Goal: Task Accomplishment & Management: Complete application form

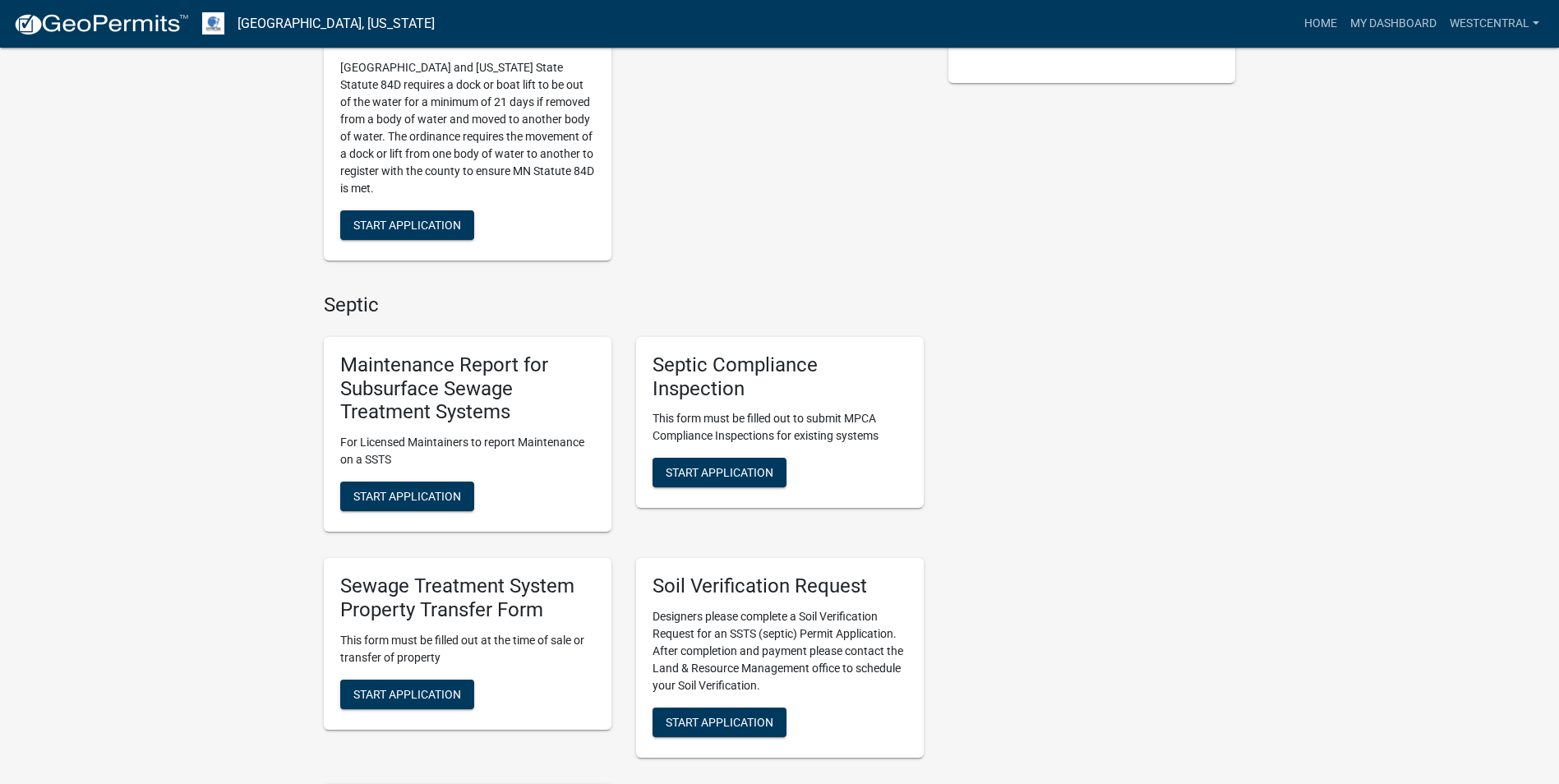
scroll to position [493, 0]
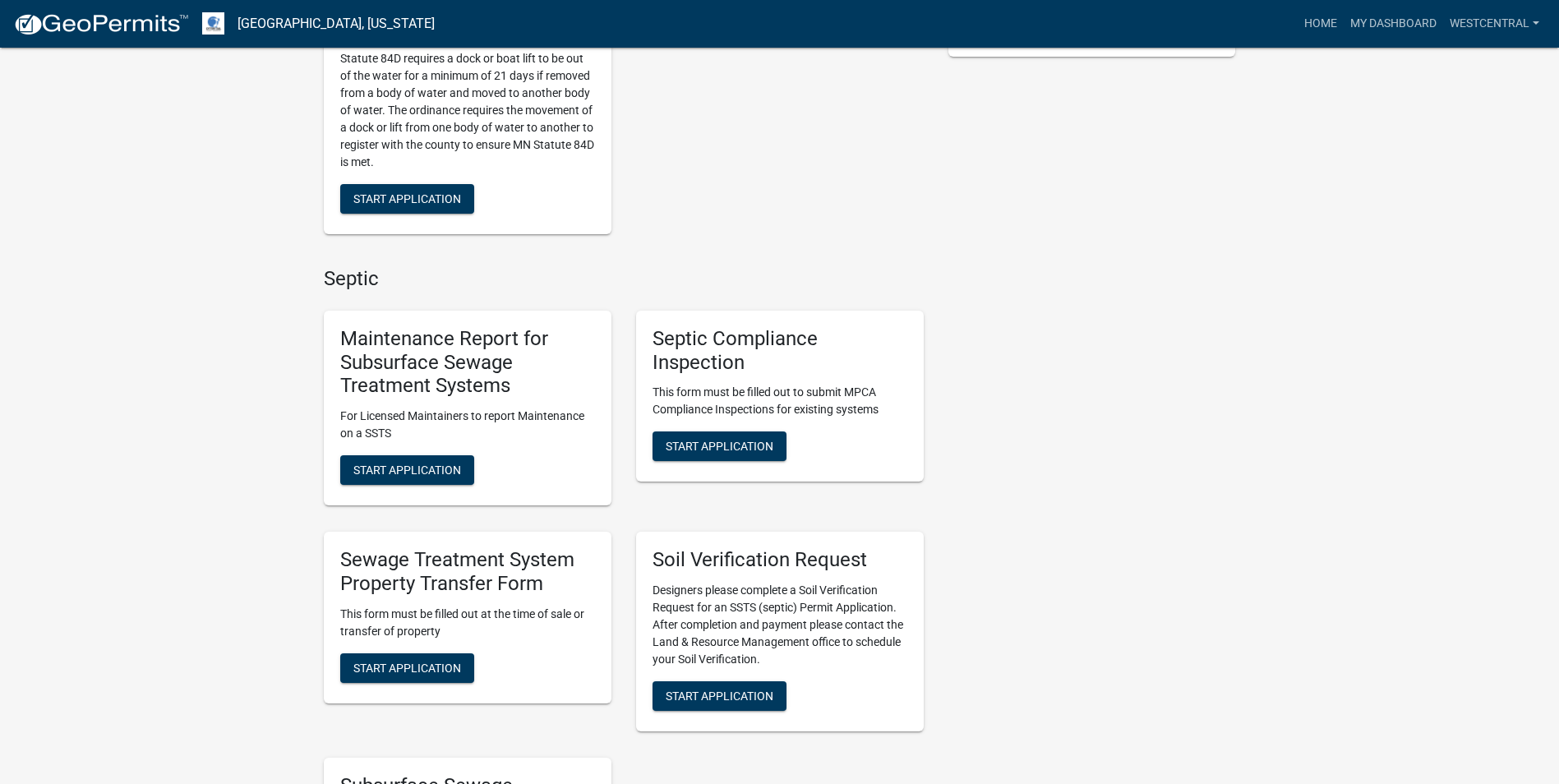
click at [404, 683] on div "Sewage Treatment System Property Transfer Form This form must be filled out at …" at bounding box center [467, 617] width 287 height 172
click at [423, 669] on span "Start Application" at bounding box center [406, 667] width 107 height 14
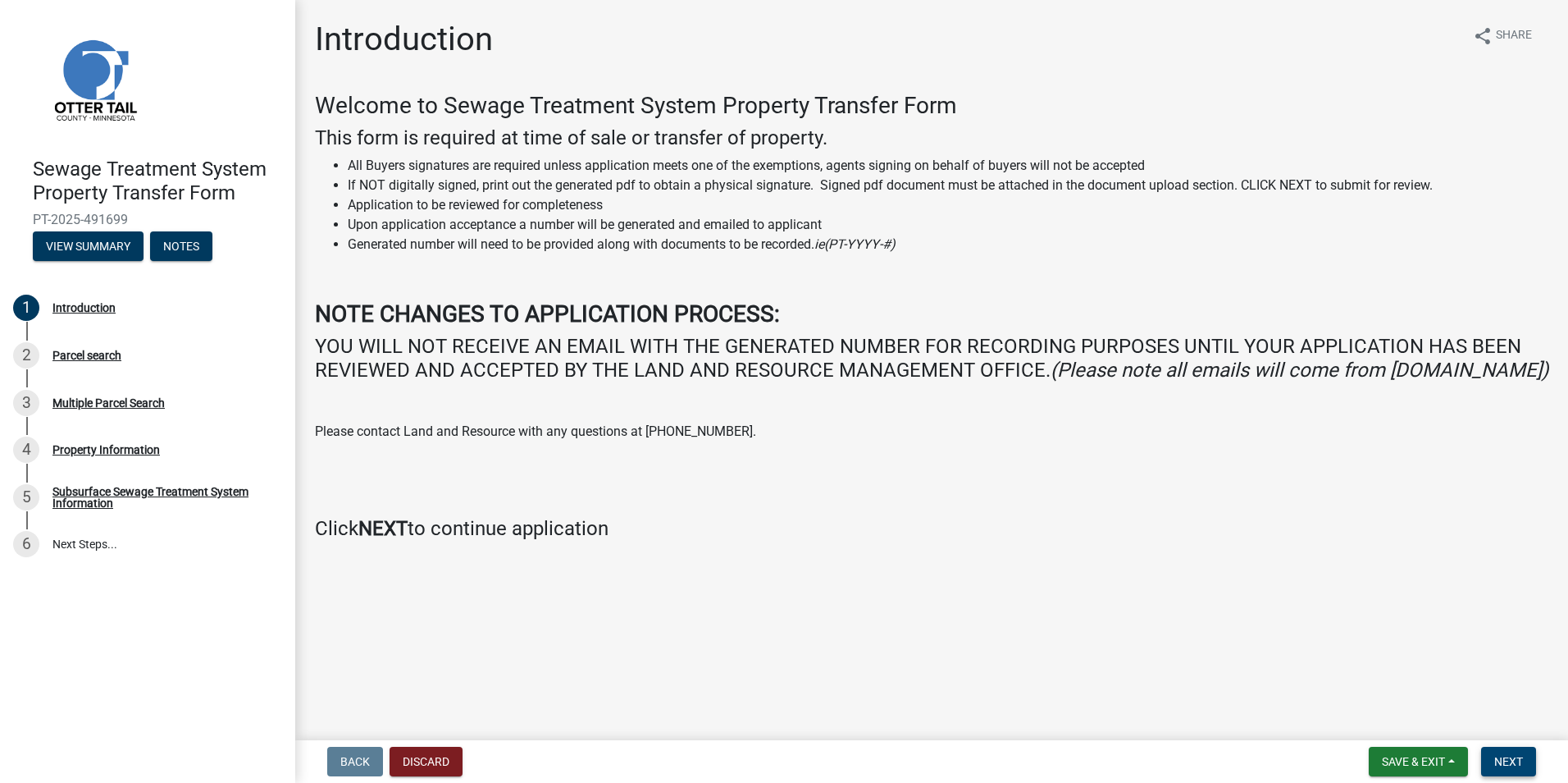
click at [1514, 763] on span "Next" at bounding box center [1509, 762] width 29 height 14
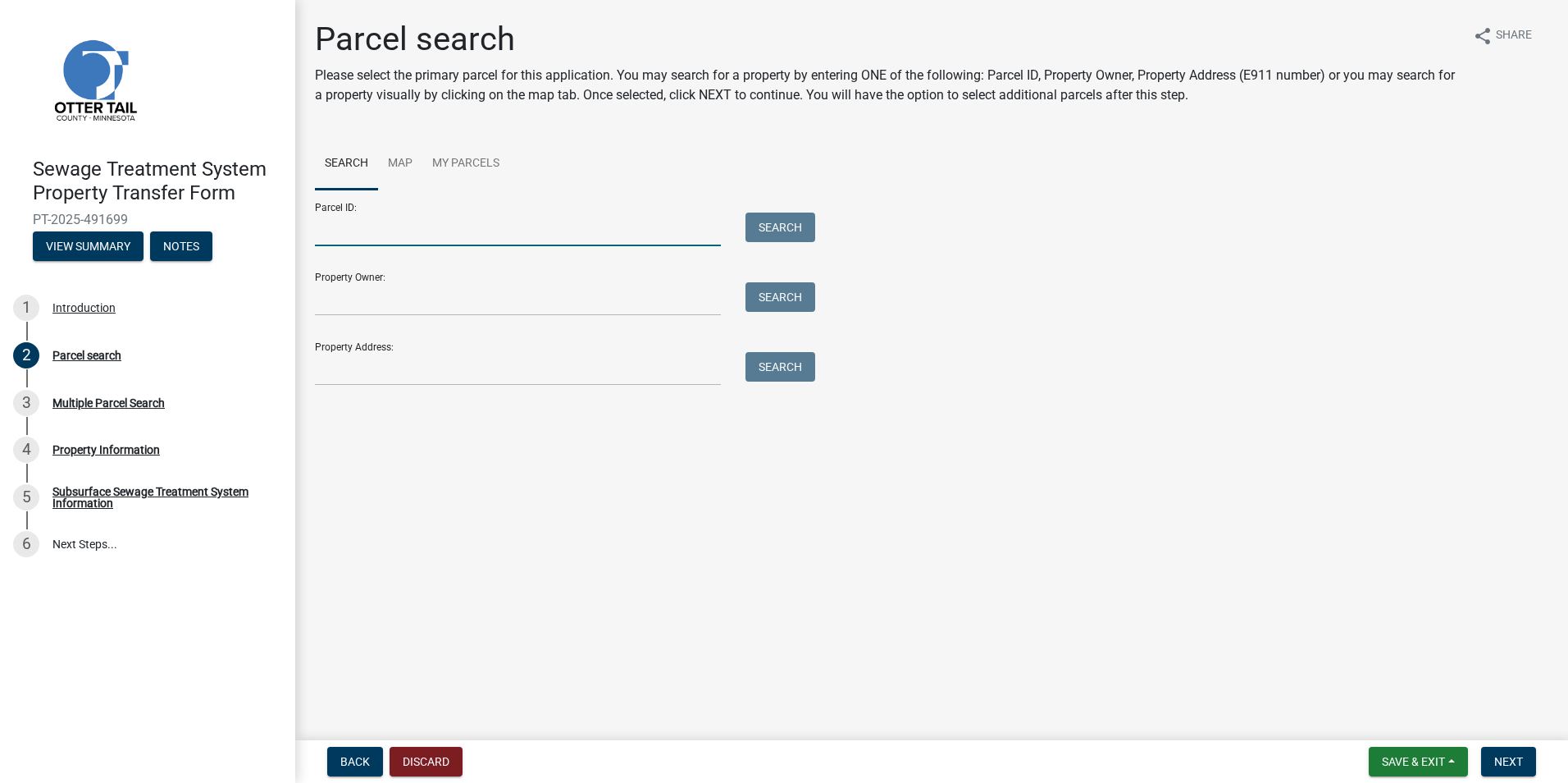
click at [352, 227] on input "Parcel ID:" at bounding box center [517, 230] width 406 height 34
type input "71001991024000"
click at [1522, 759] on button "Next" at bounding box center [1508, 761] width 55 height 30
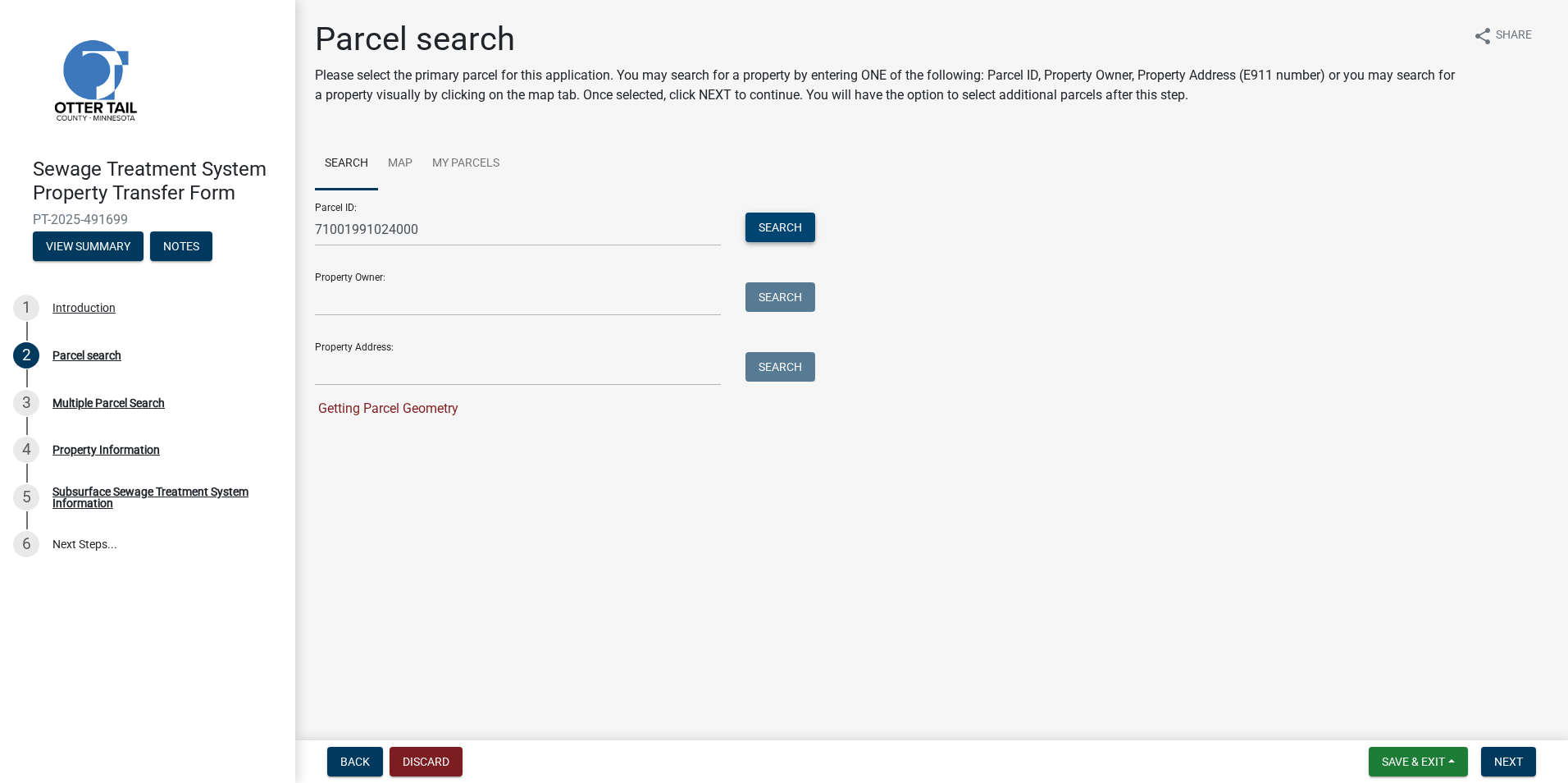
click at [779, 224] on button "Search" at bounding box center [780, 227] width 70 height 30
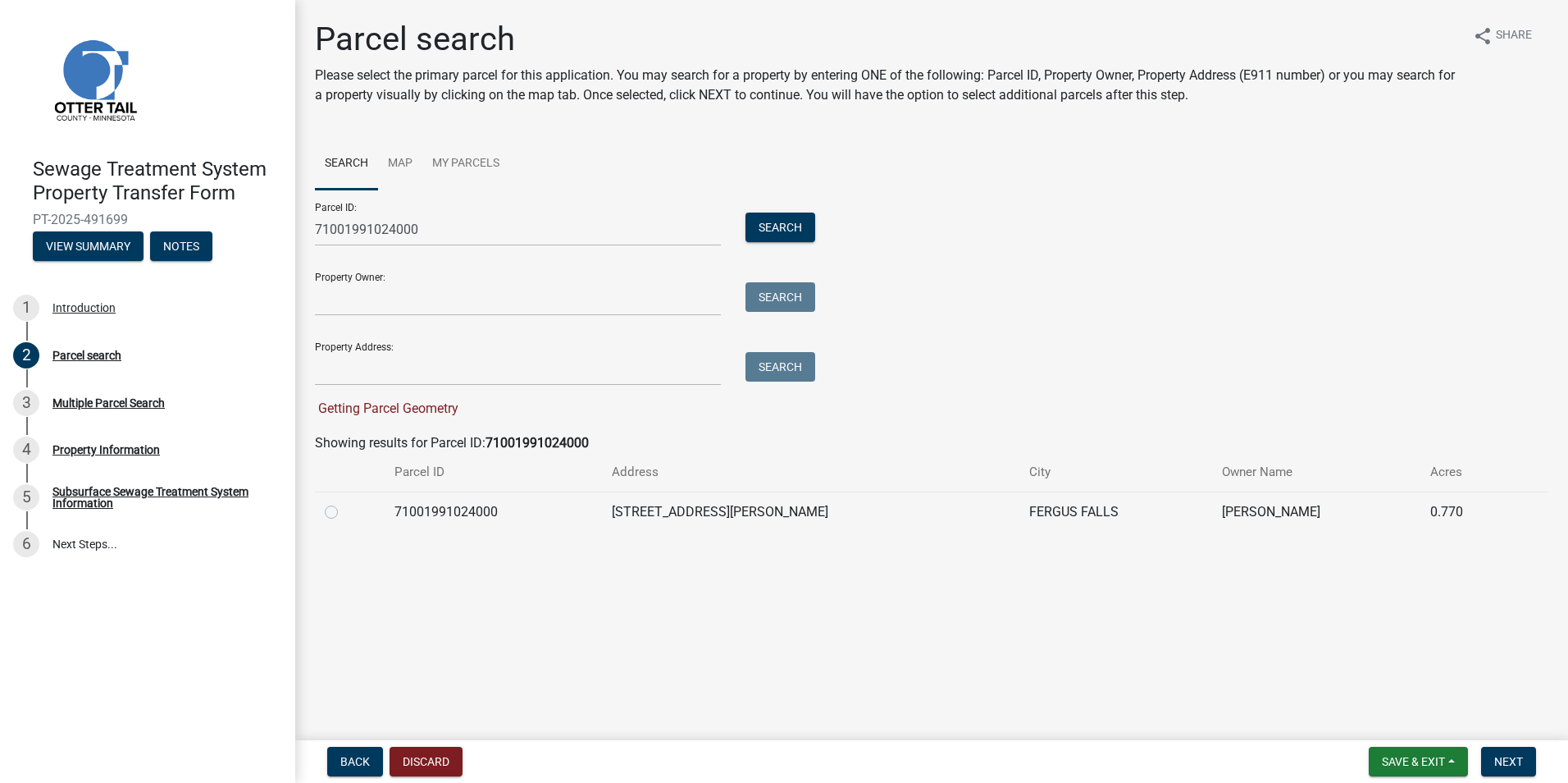
click at [344, 502] on label at bounding box center [344, 502] width 0 height 0
click at [344, 512] on input "radio" at bounding box center [349, 507] width 11 height 11
radio input "true"
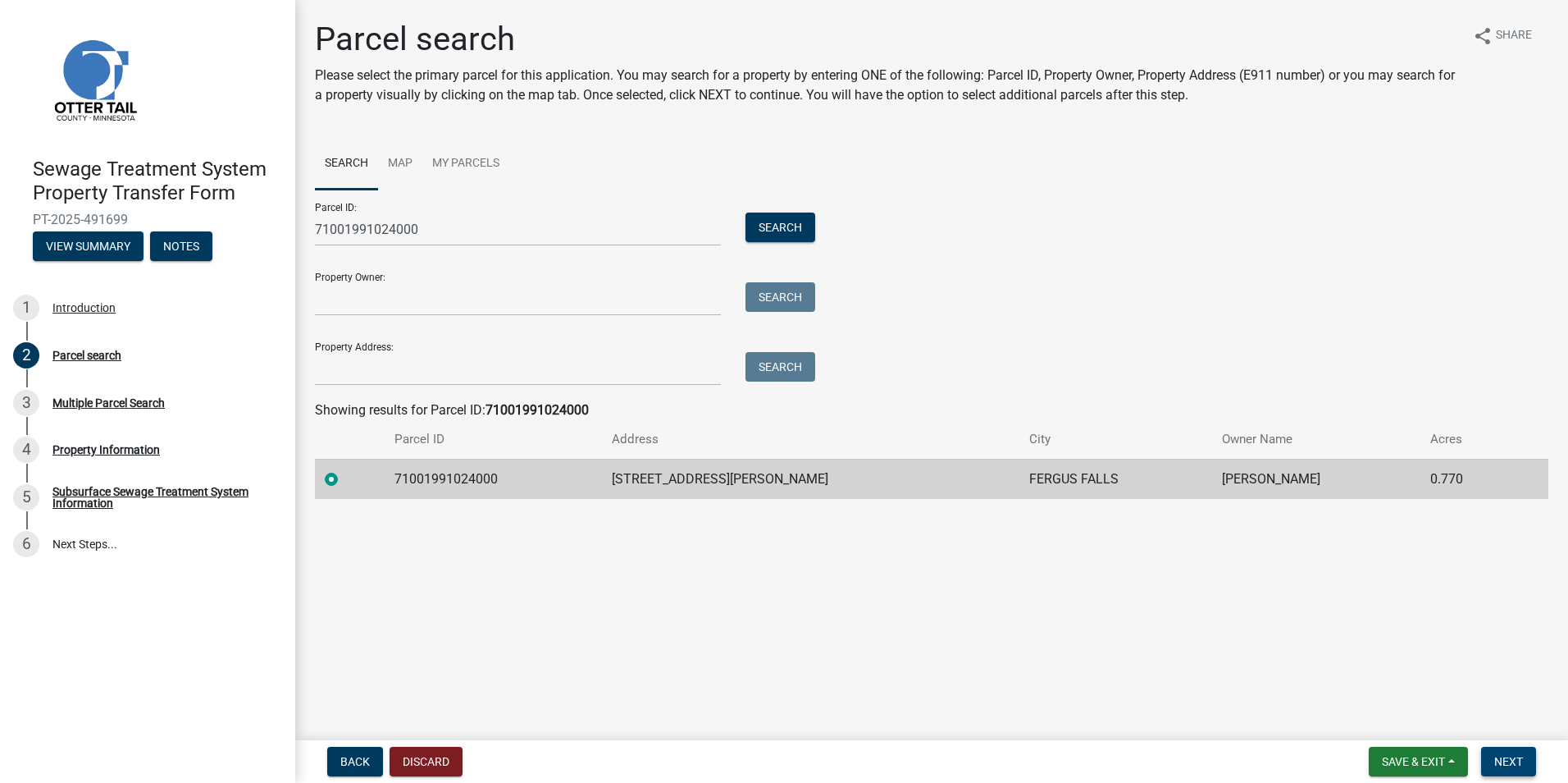
click at [1511, 759] on span "Next" at bounding box center [1509, 762] width 29 height 14
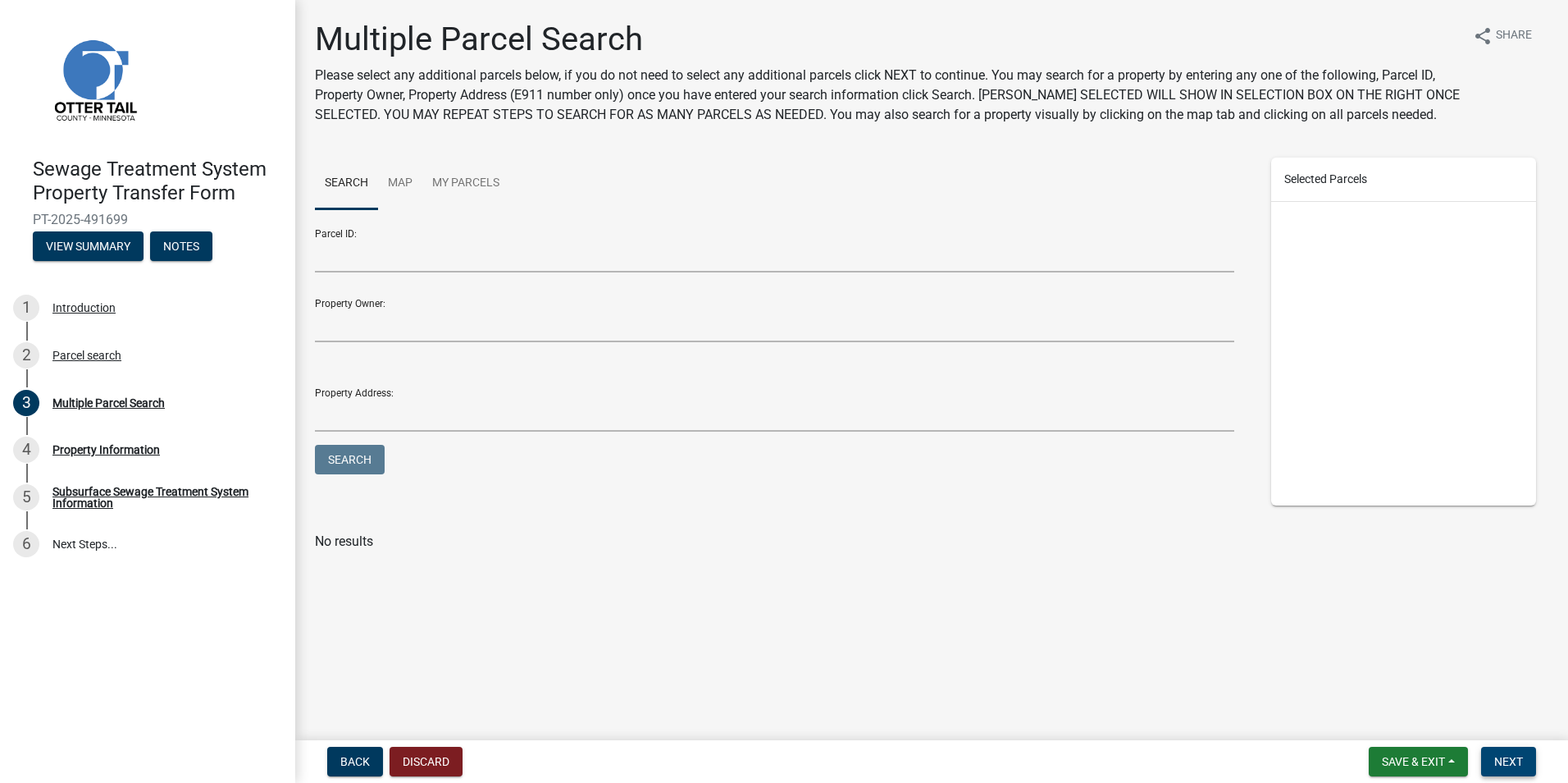
click at [1507, 767] on span "Next" at bounding box center [1509, 762] width 29 height 14
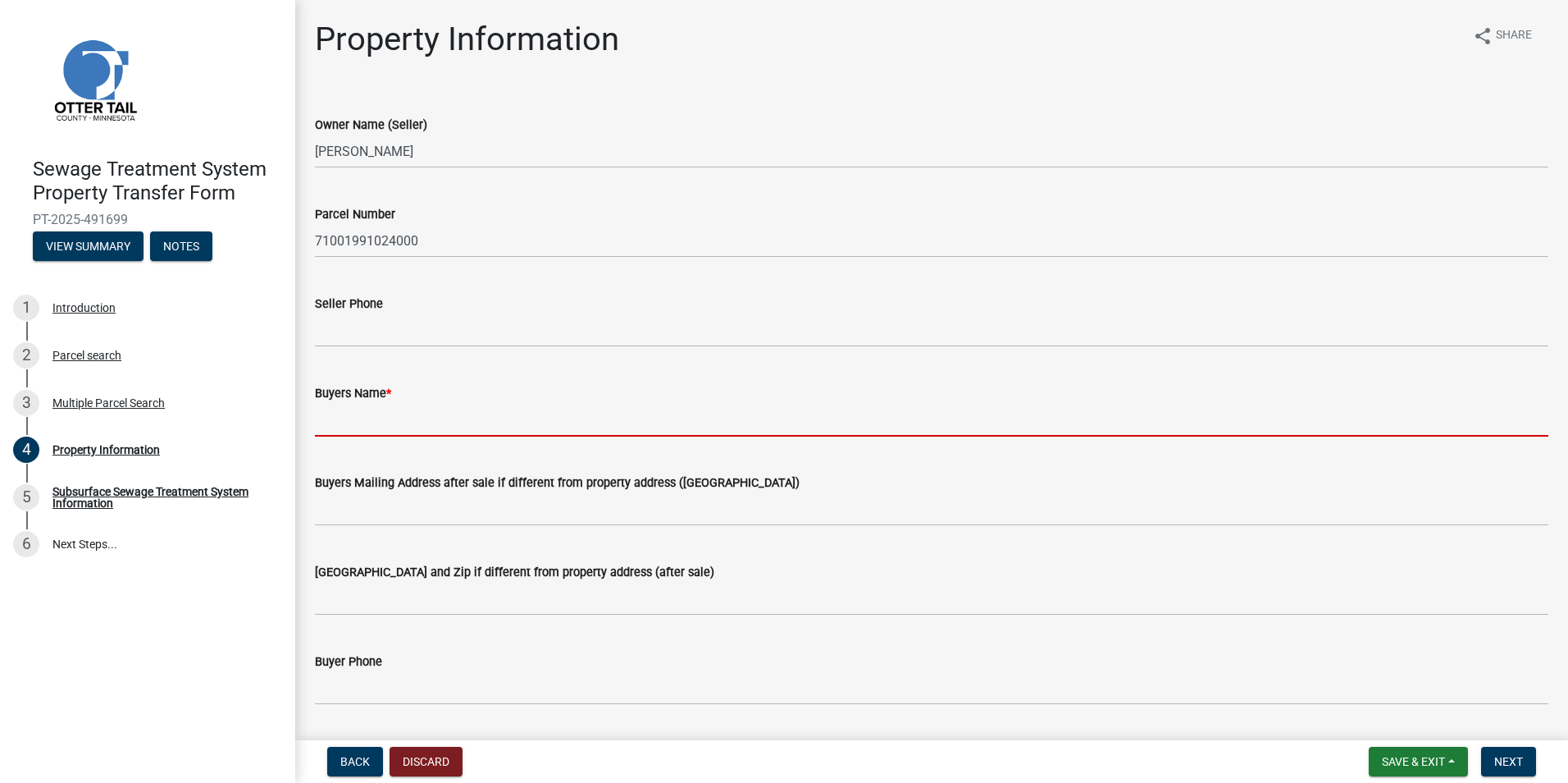
drag, startPoint x: 344, startPoint y: 423, endPoint x: 385, endPoint y: 429, distance: 41.4
click at [344, 423] on input "Buyers Name *" at bounding box center [931, 419] width 1234 height 34
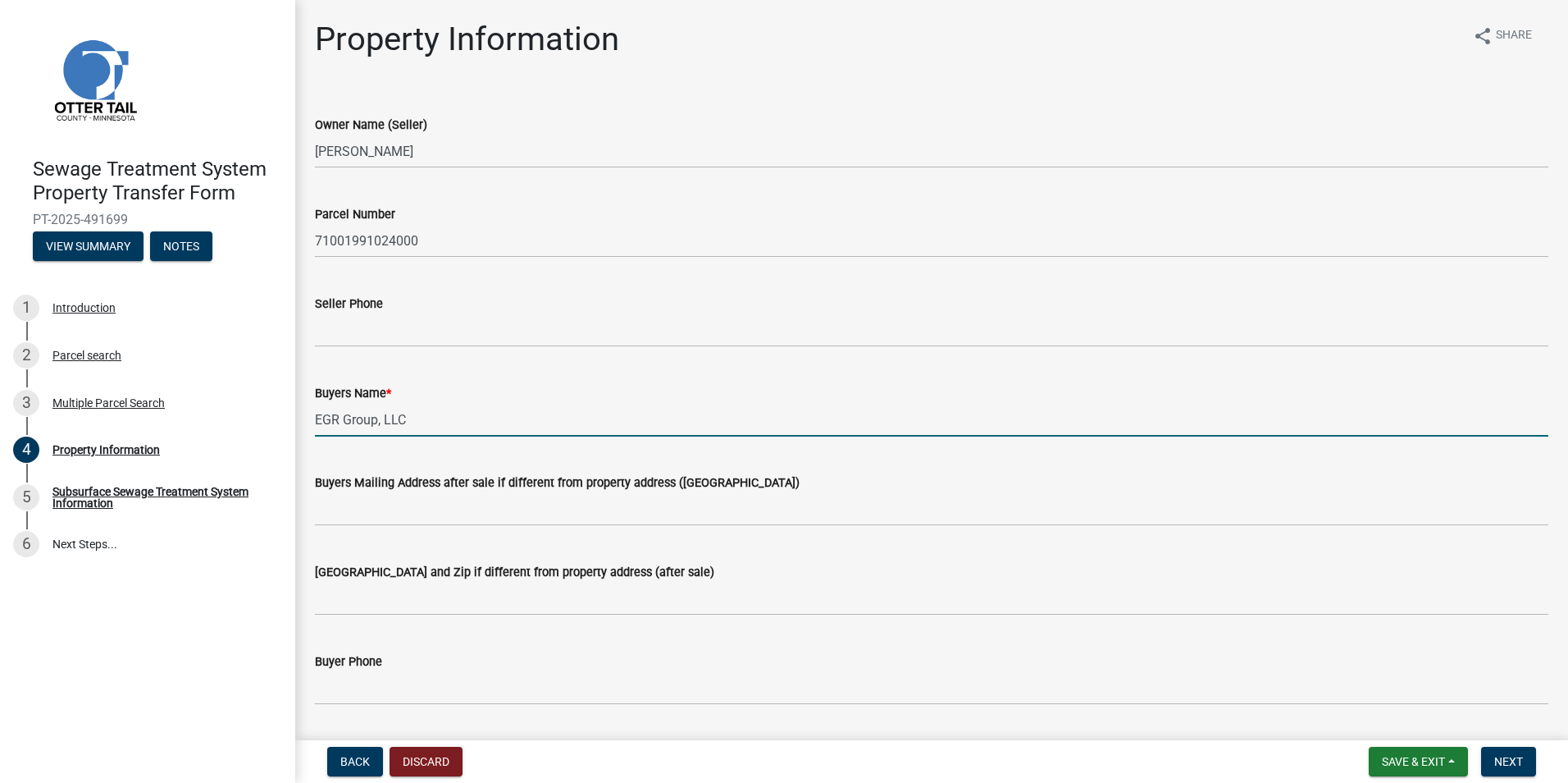
type input "EGR Group, LLC"
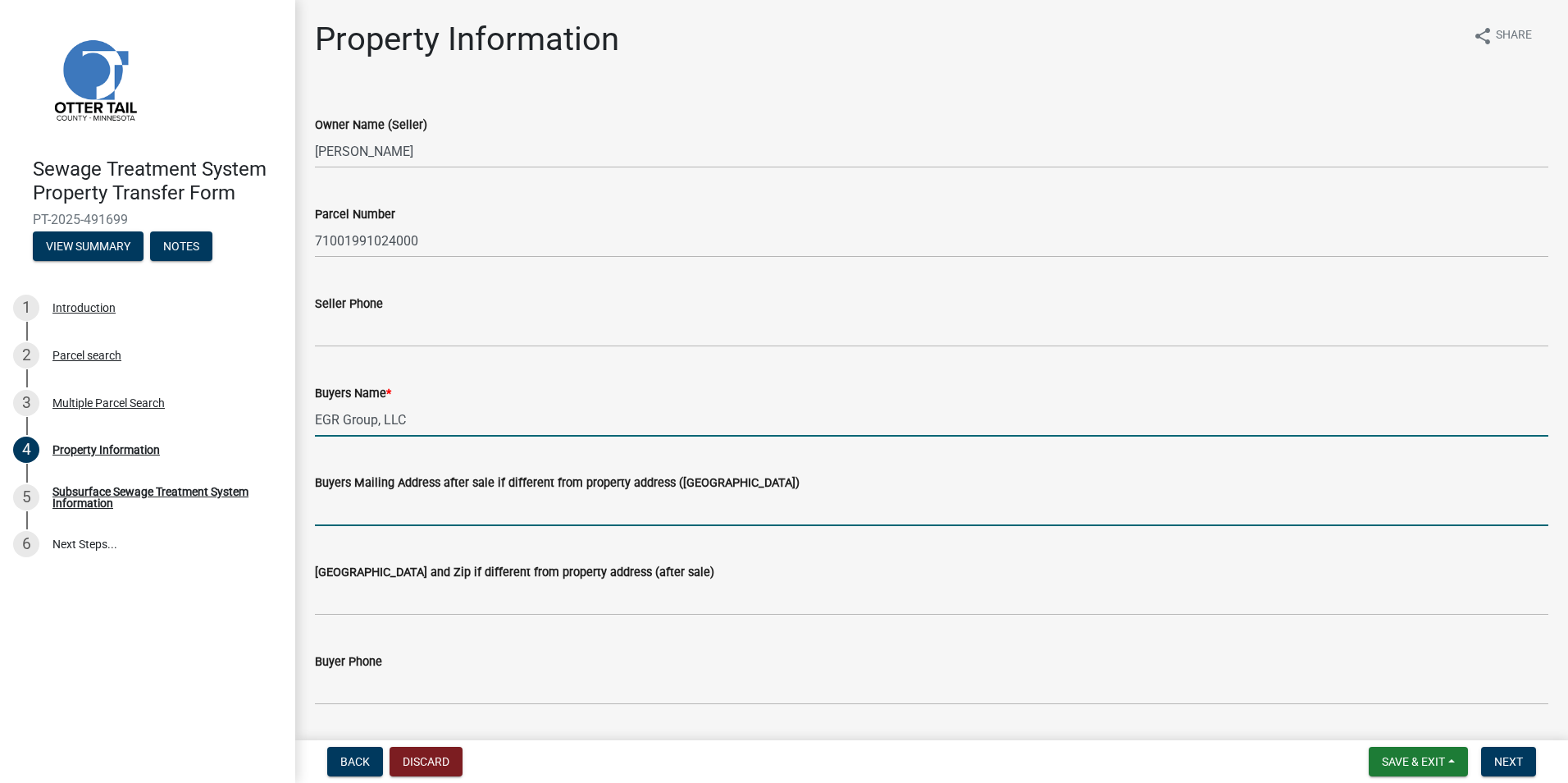
click at [328, 512] on input "Buyers Mailing Address after sale if different from property address ([GEOGRAPH…" at bounding box center [931, 509] width 1234 height 34
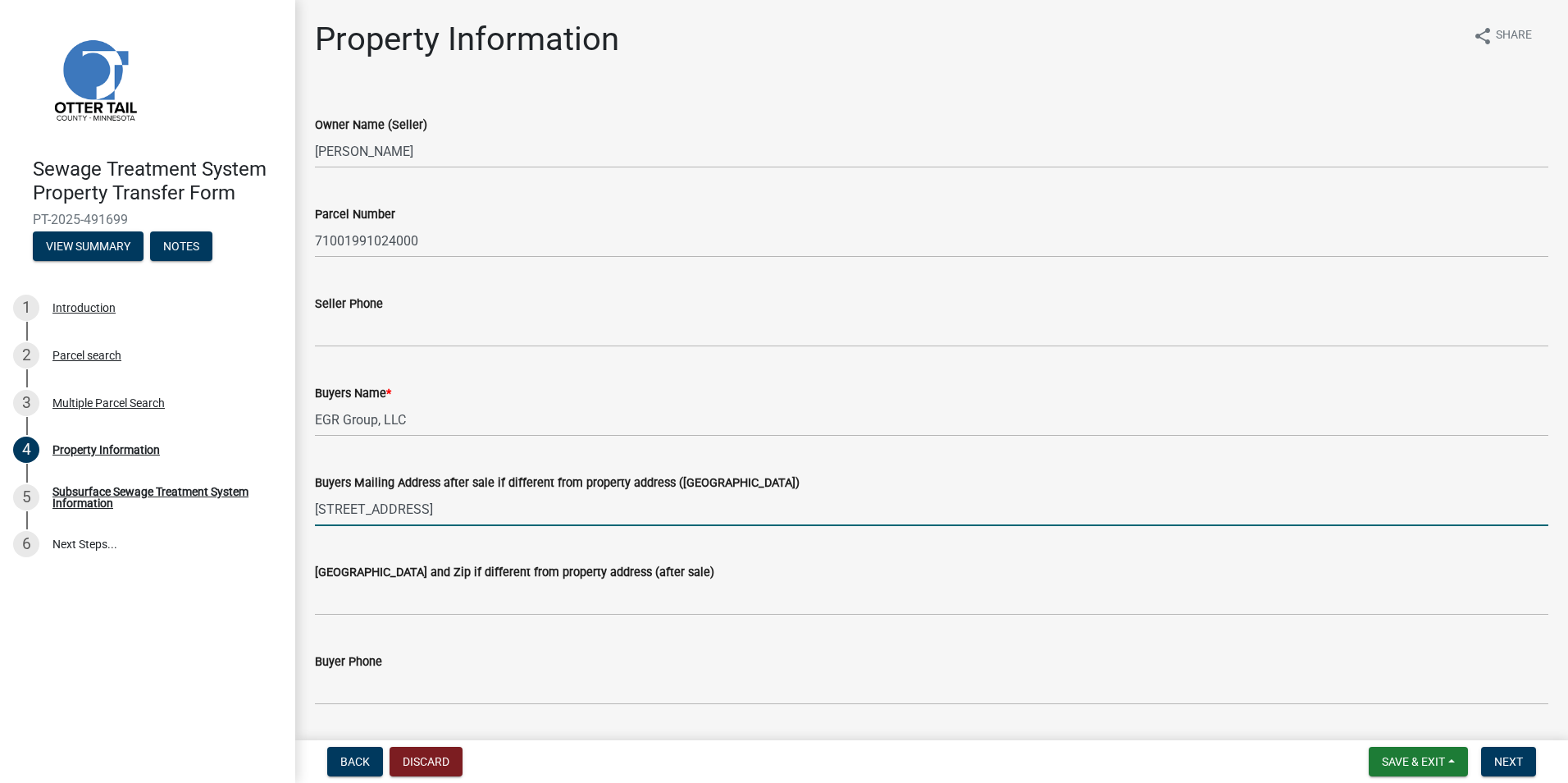
type input "[STREET_ADDRESS]"
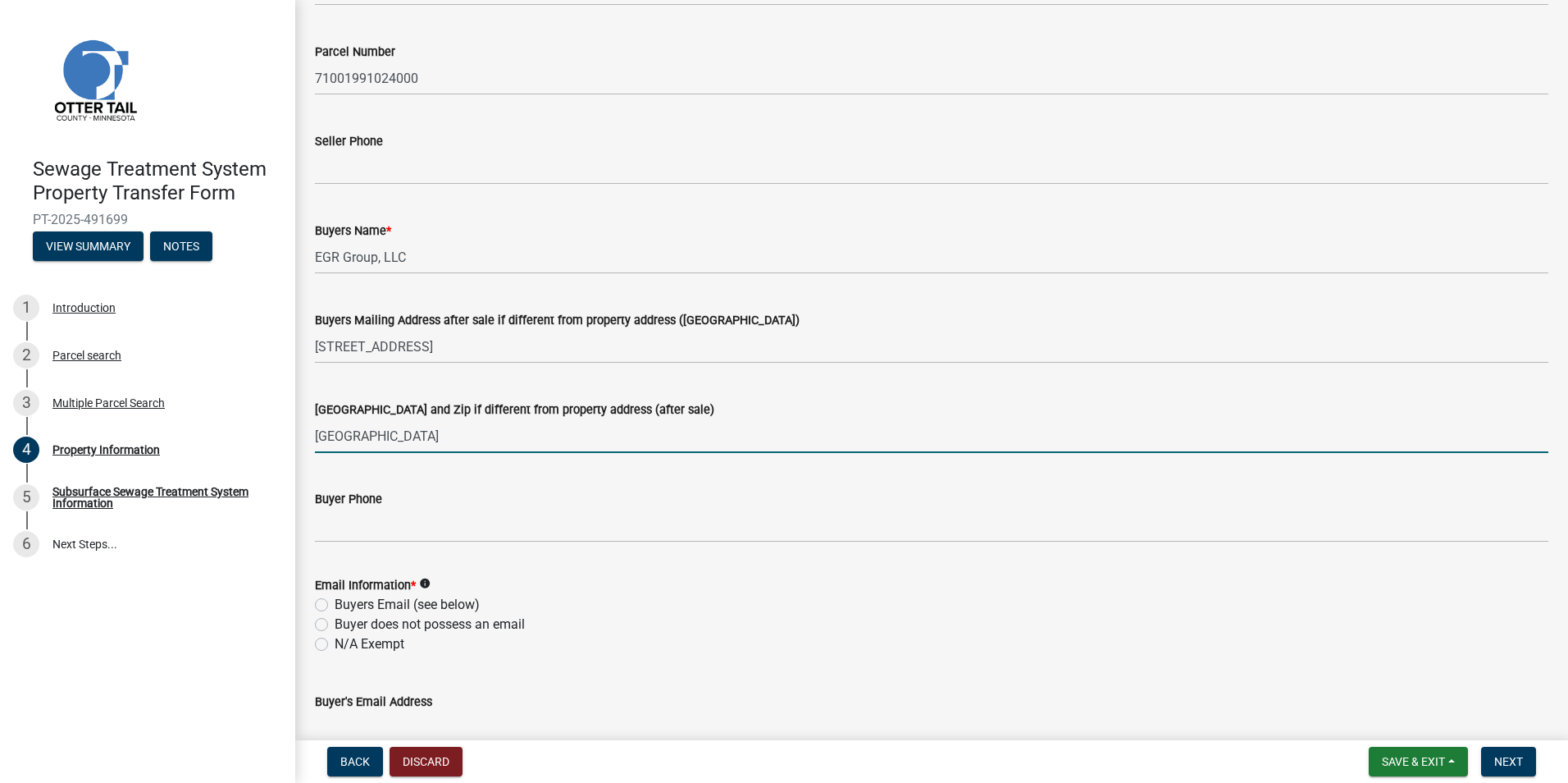
scroll to position [164, 0]
type input "[GEOGRAPHIC_DATA]"
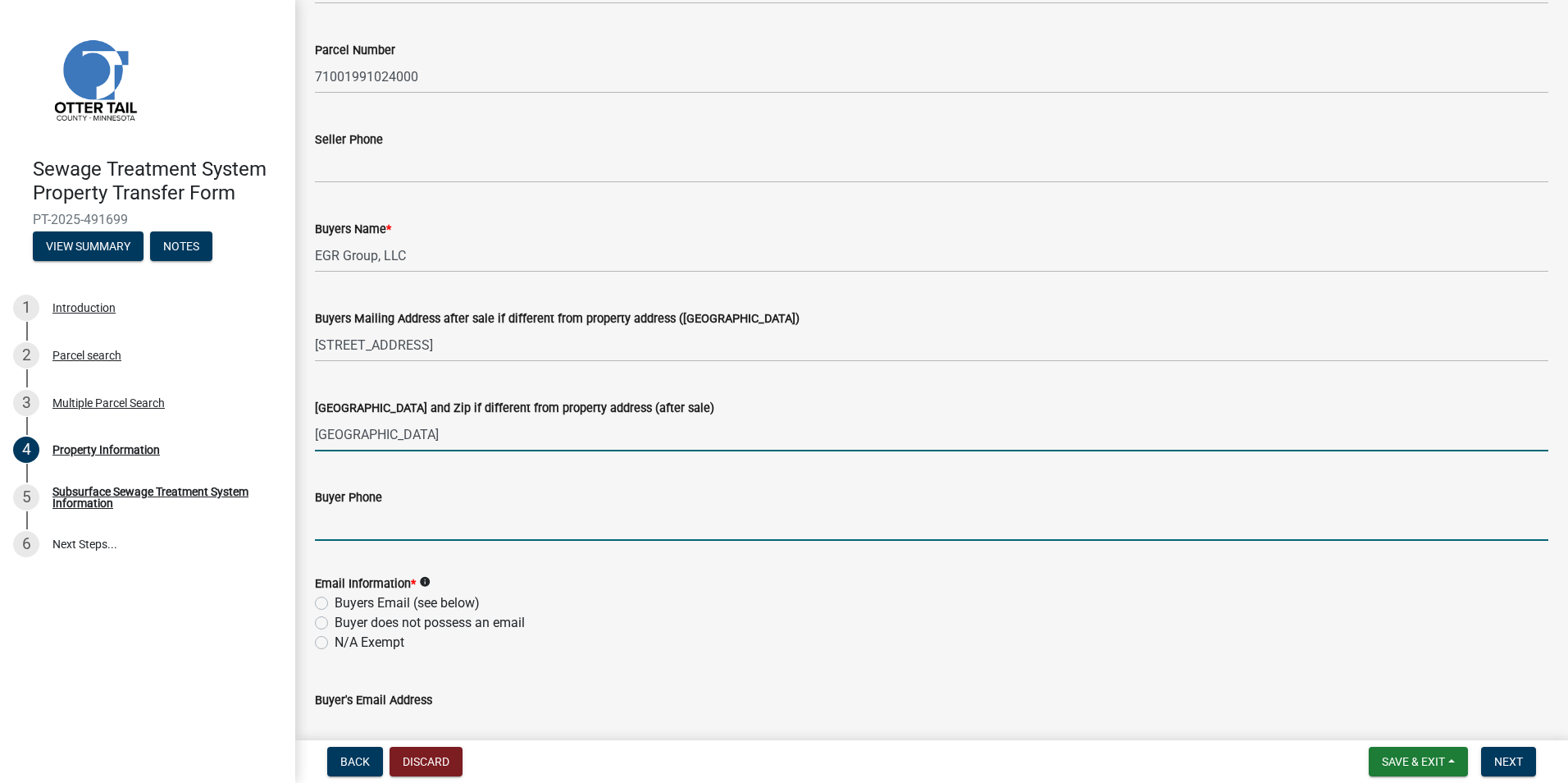
click at [334, 525] on input "Buyer Phone" at bounding box center [931, 524] width 1234 height 34
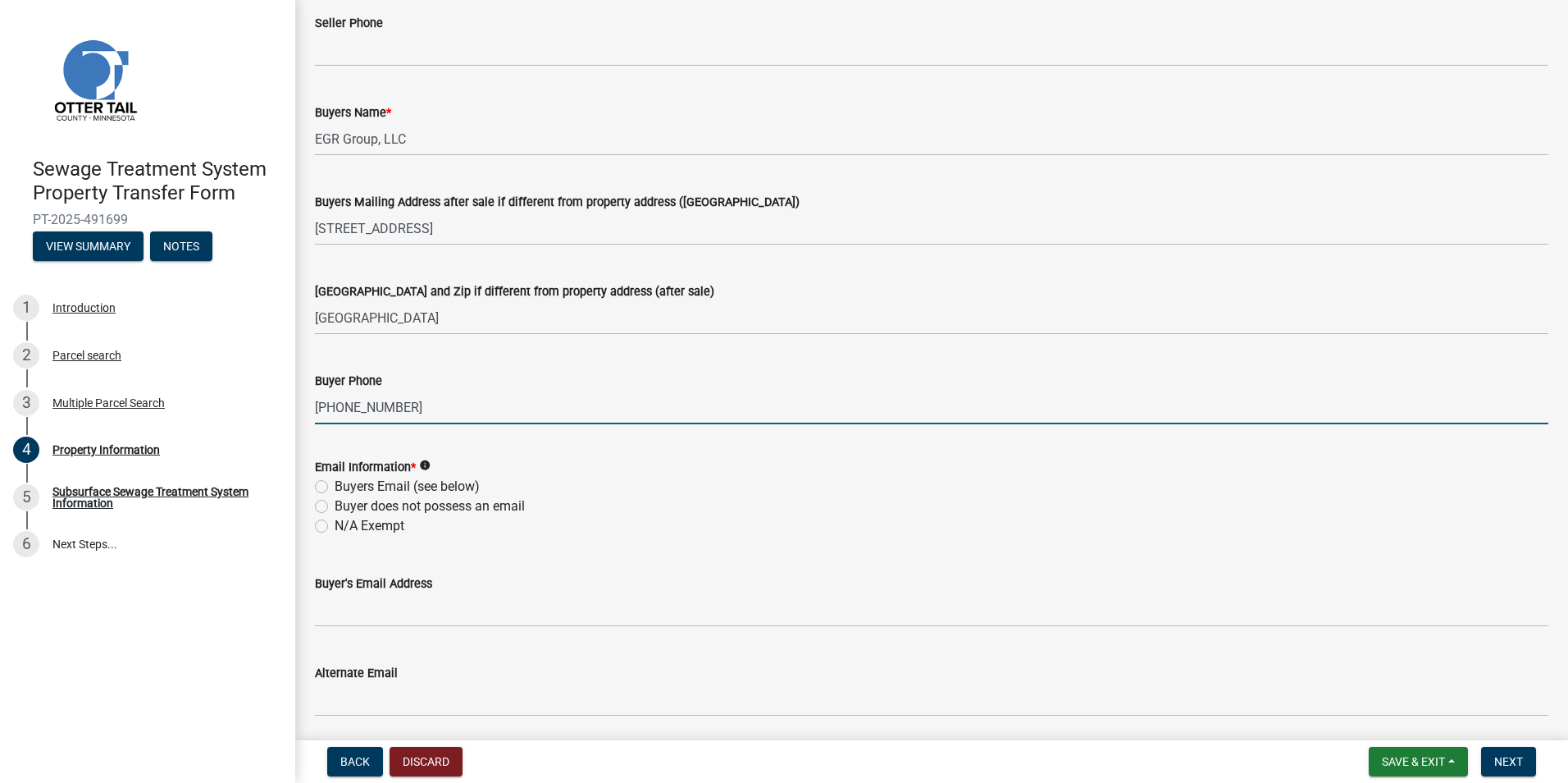
scroll to position [410, 0]
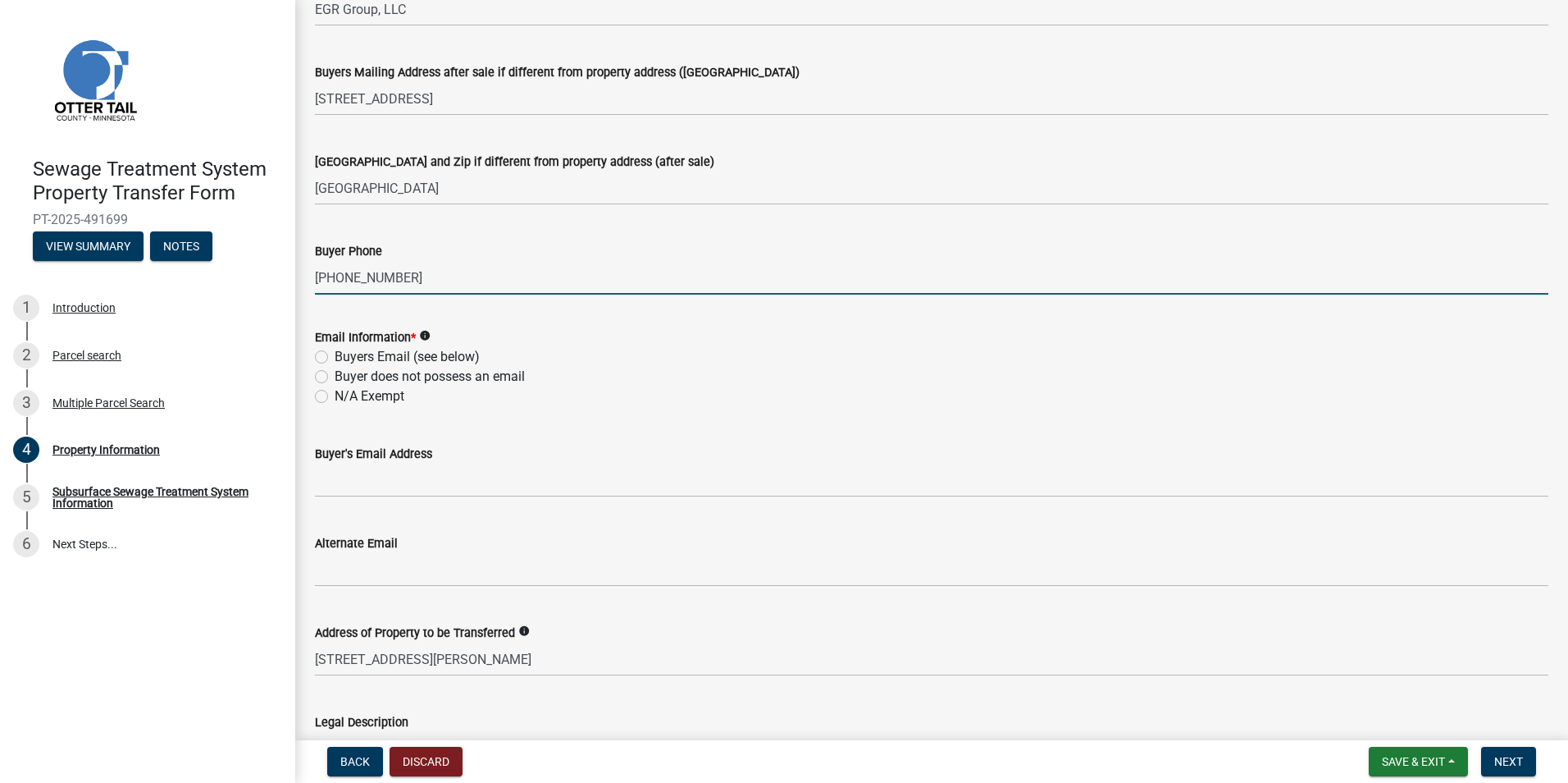
type input "[PHONE_NUMBER]"
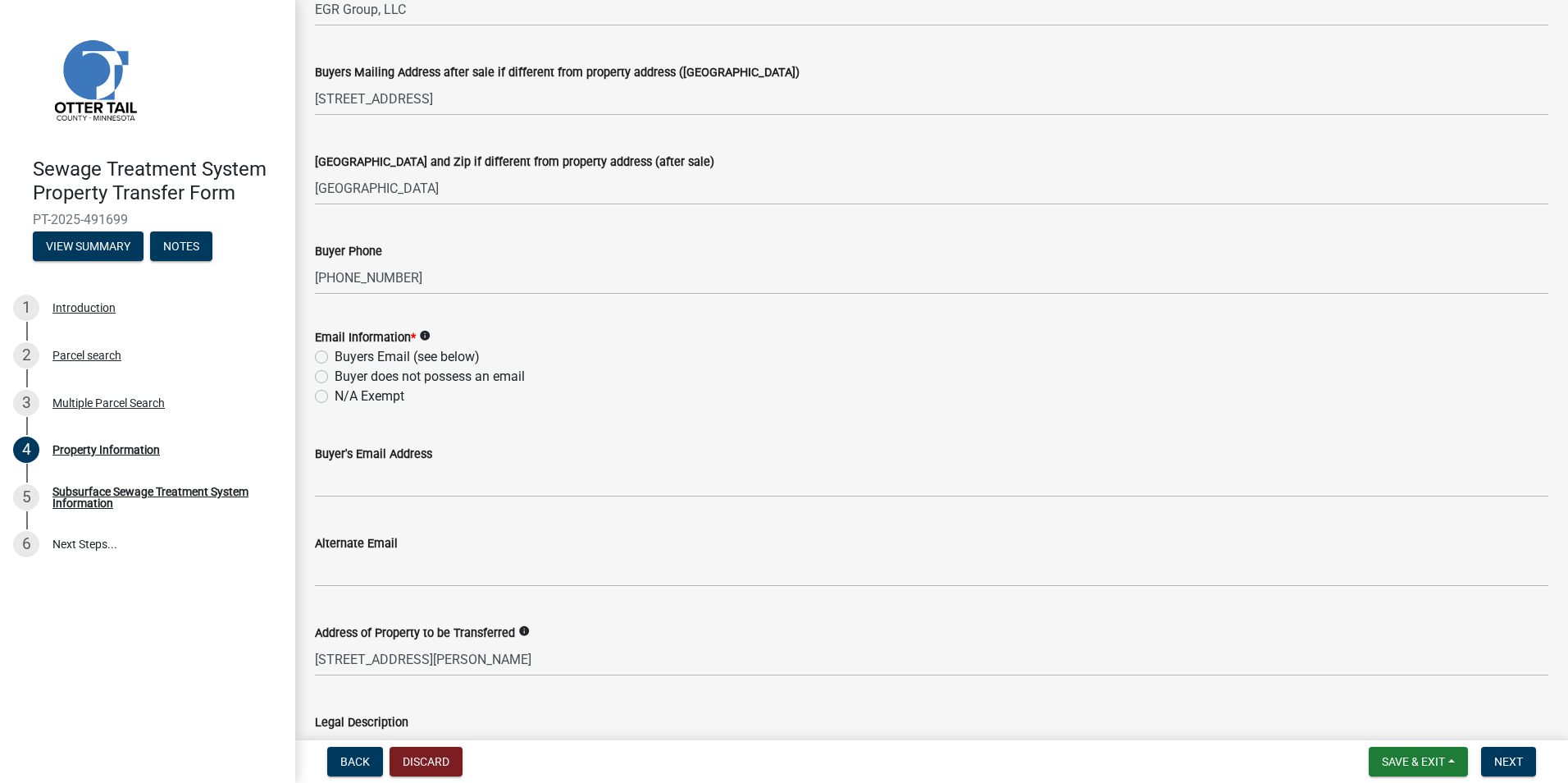
click at [335, 354] on label "Buyers Email (see below)" at bounding box center [407, 356] width 145 height 19
click at [335, 354] on input "Buyers Email (see below)" at bounding box center [340, 352] width 11 height 11
radio input "true"
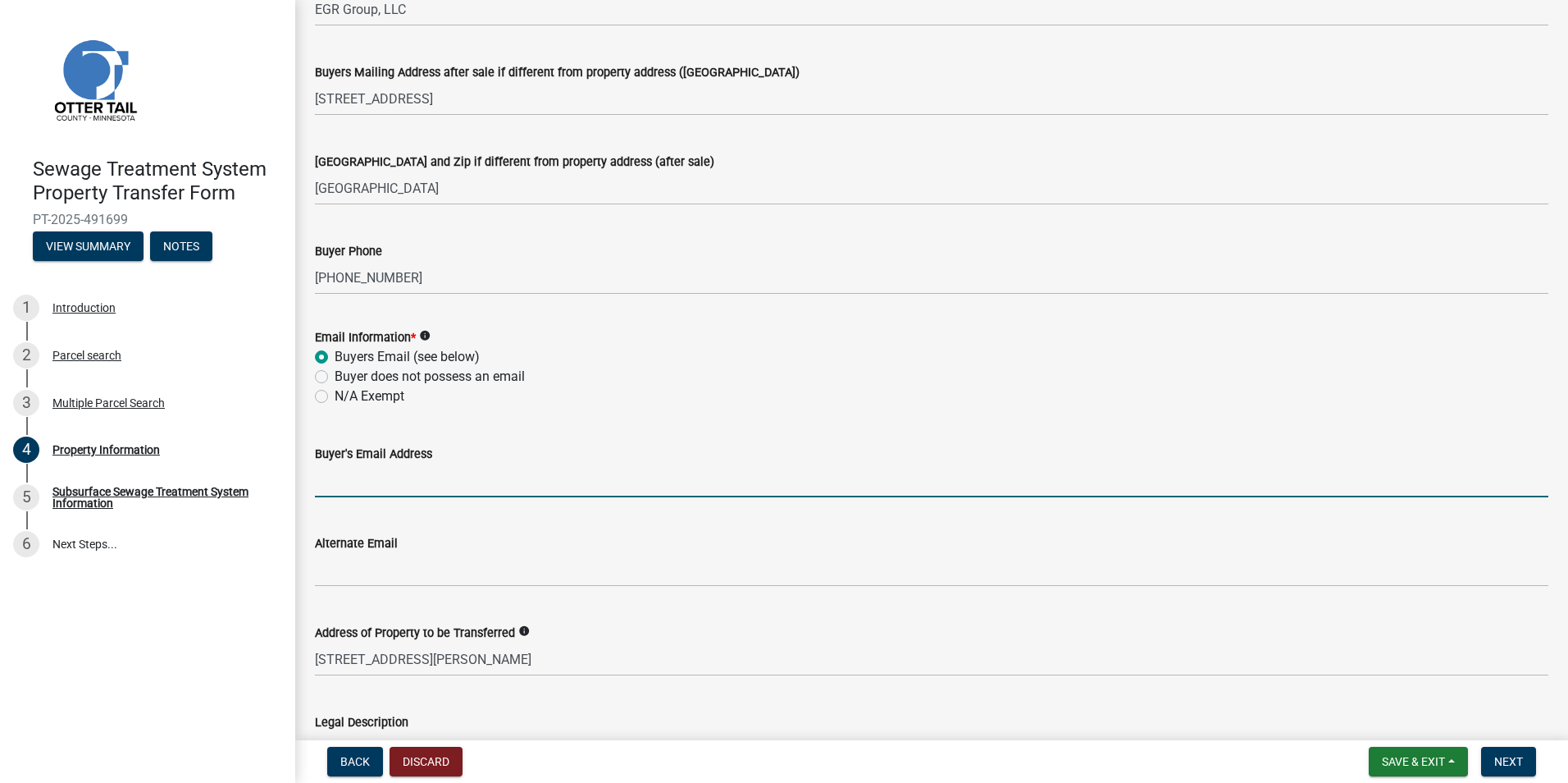
click at [335, 488] on input "Buyer's Email Address" at bounding box center [931, 480] width 1234 height 34
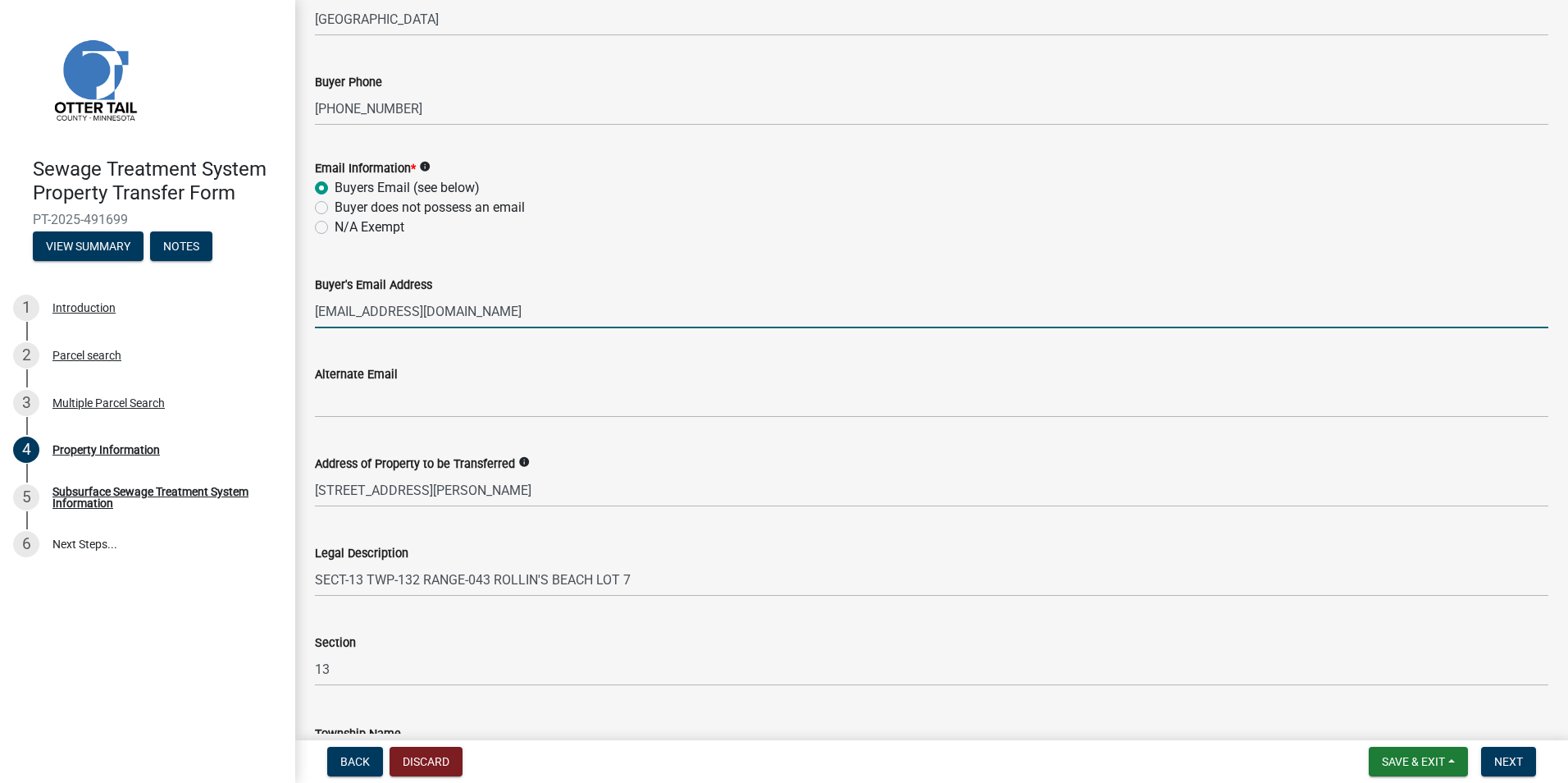
scroll to position [700, 0]
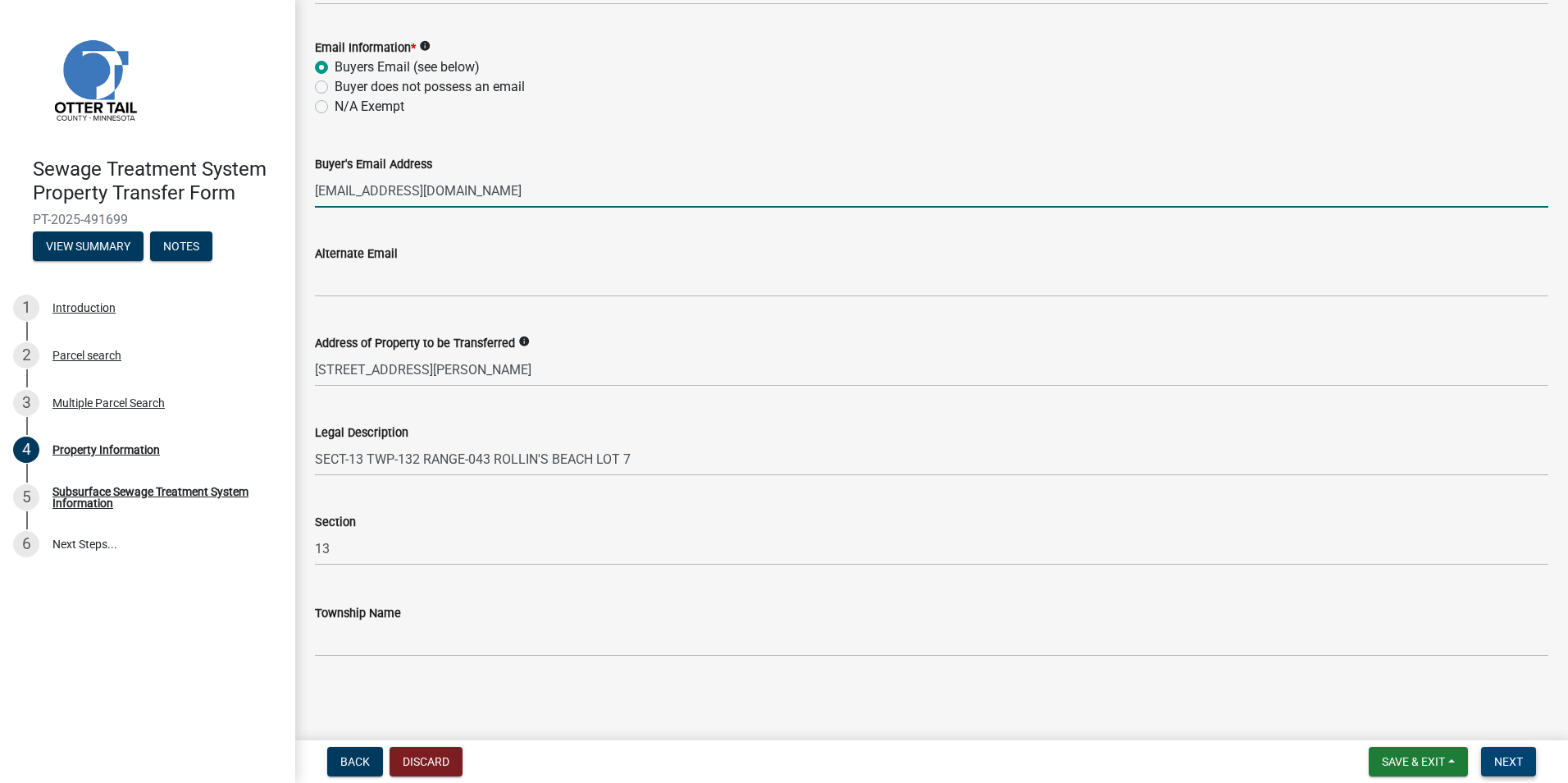
type input "[EMAIL_ADDRESS][DOMAIN_NAME]"
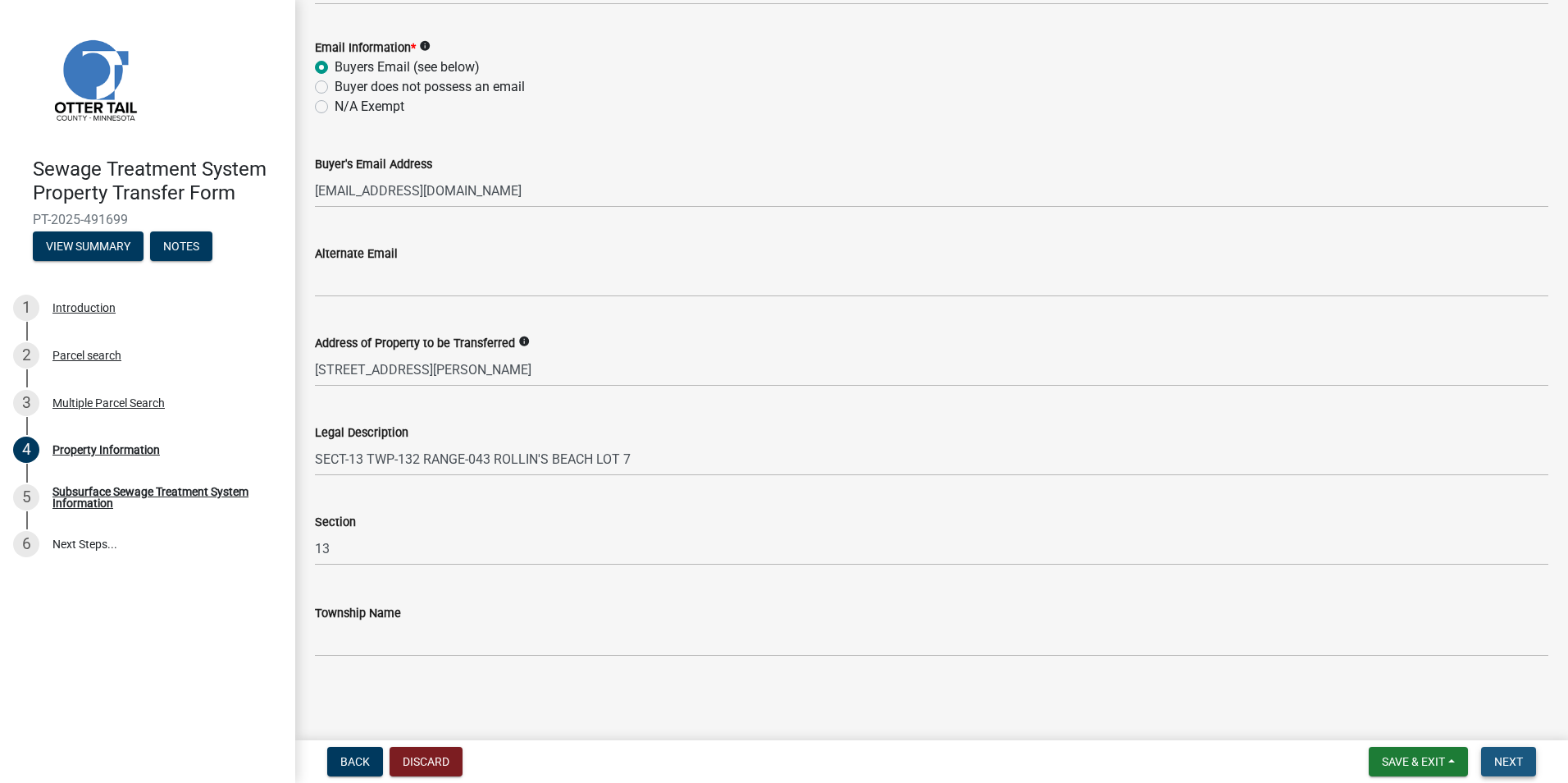
click at [1510, 766] on span "Next" at bounding box center [1509, 762] width 29 height 14
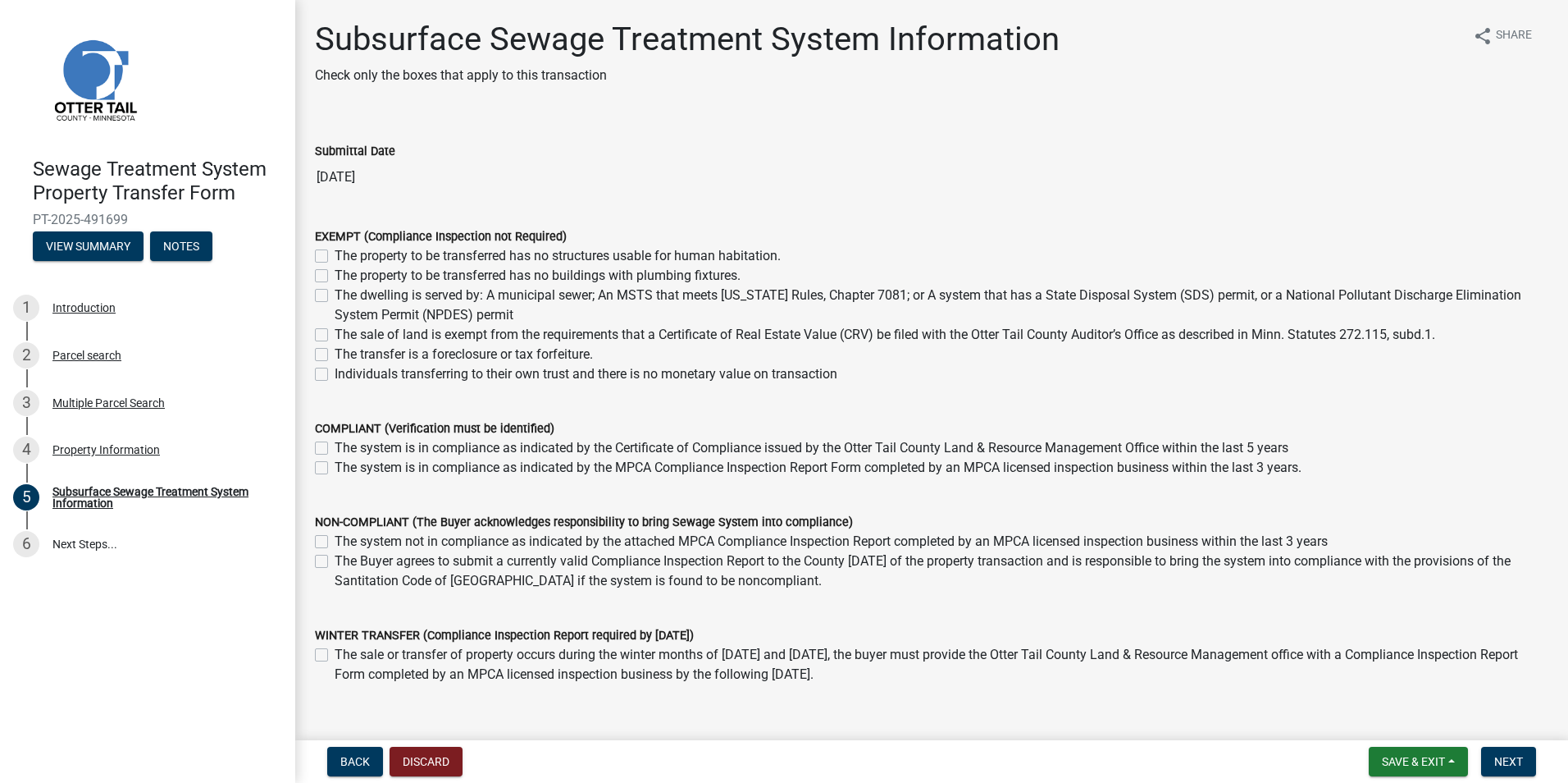
click at [335, 463] on label "The system is in compliance as indicated by the MPCA Compliance Inspection Repo…" at bounding box center [818, 467] width 967 height 19
click at [335, 463] on input "The system is in compliance as indicated by the MPCA Compliance Inspection Repo…" at bounding box center [340, 463] width 11 height 11
checkbox input "true"
checkbox input "false"
checkbox input "true"
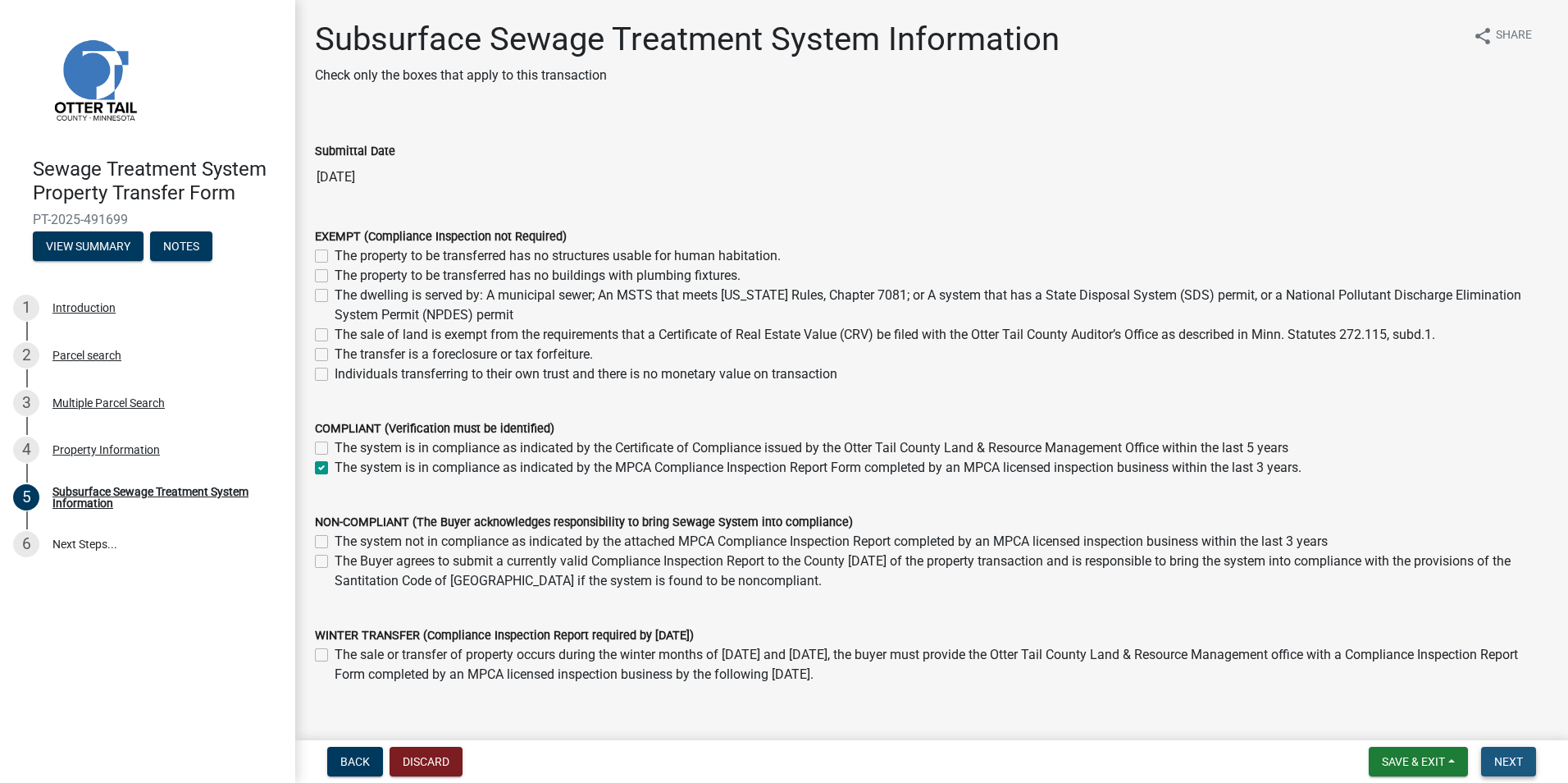
click at [1495, 758] on span "Next" at bounding box center [1509, 762] width 29 height 14
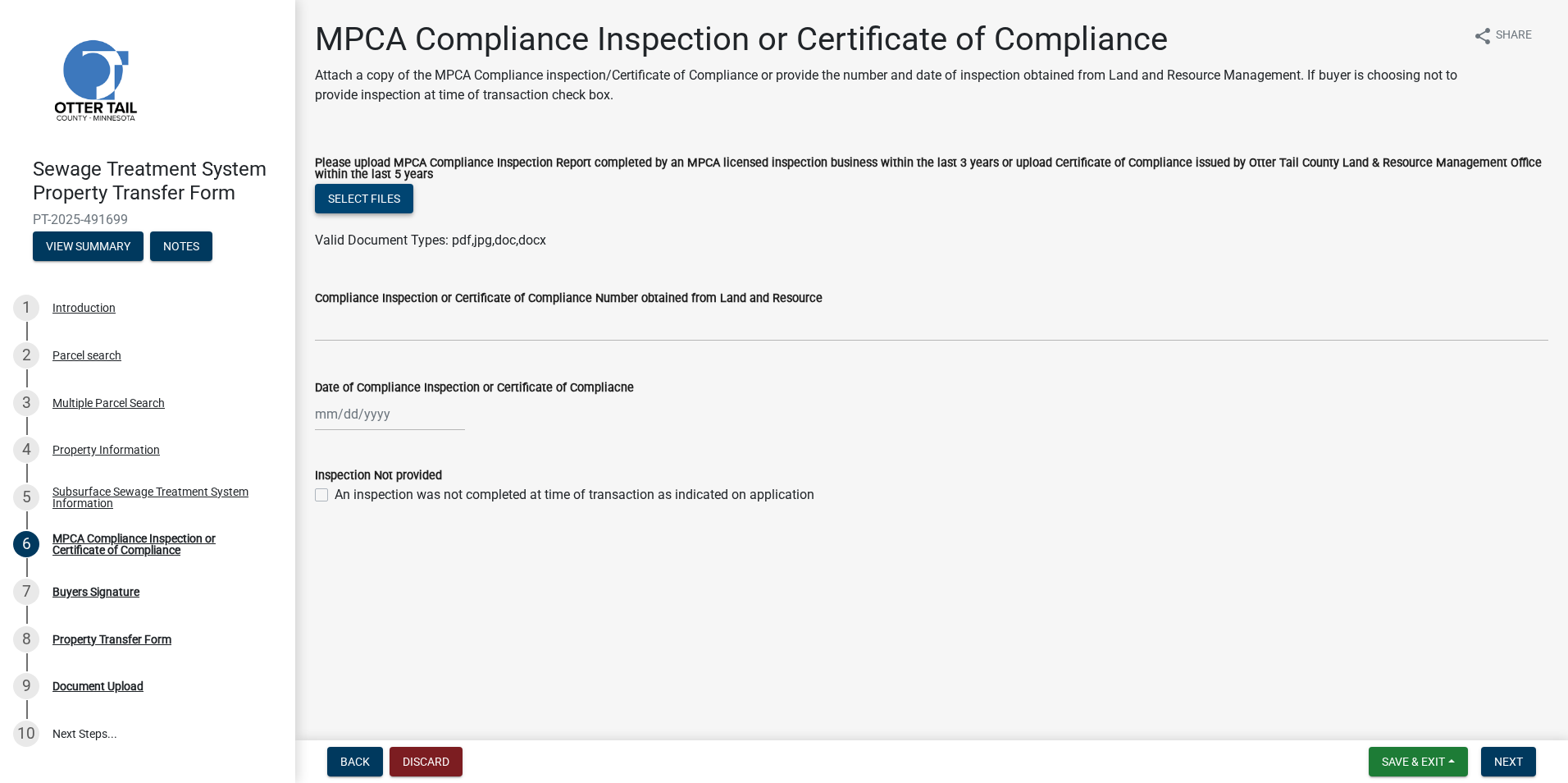
click at [368, 201] on button "Select files" at bounding box center [364, 198] width 99 height 30
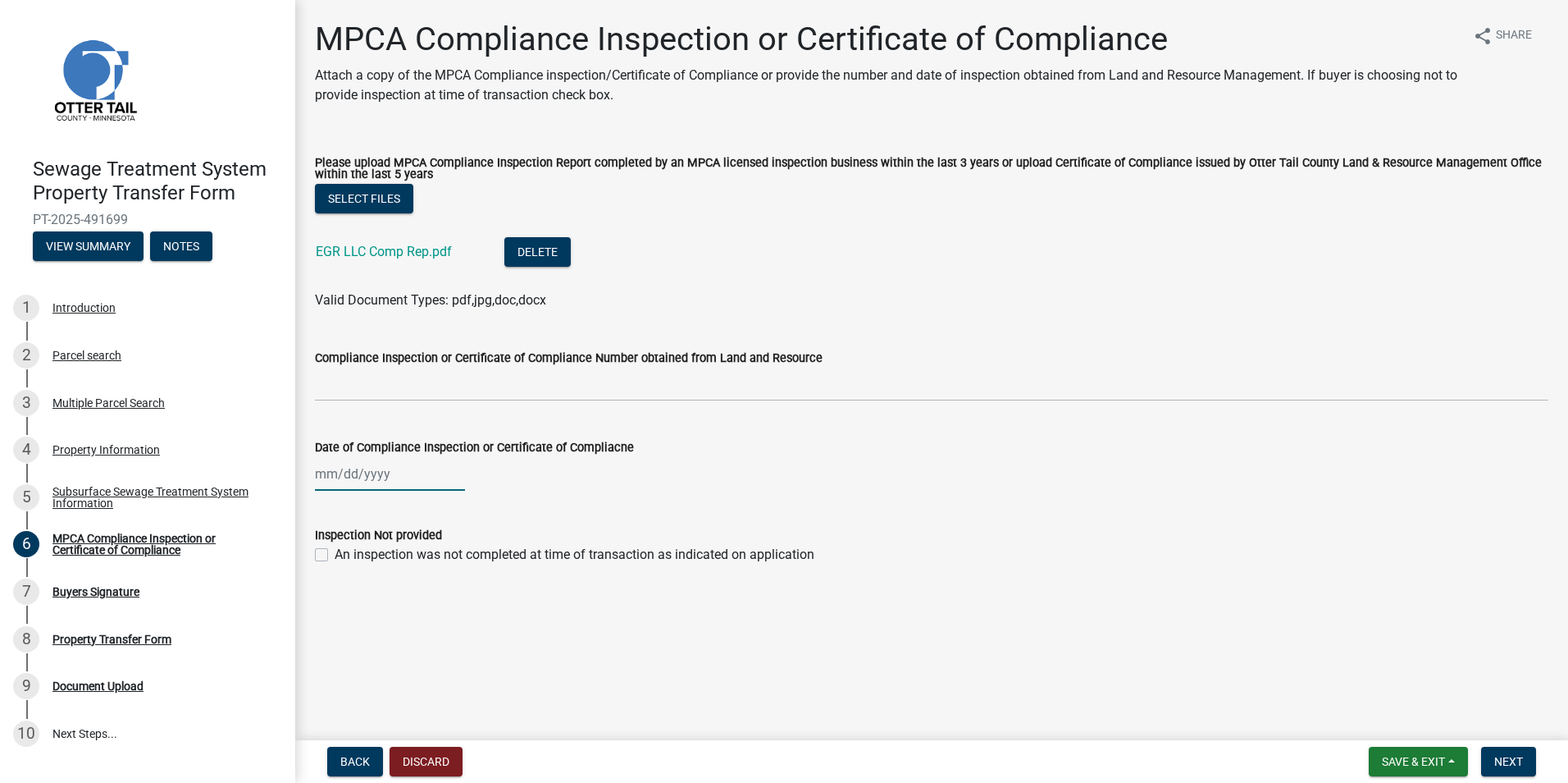
click at [359, 479] on div at bounding box center [390, 474] width 150 height 34
select select "10"
select select "2025"
click at [331, 505] on span "Previous month" at bounding box center [331, 508] width 13 height 13
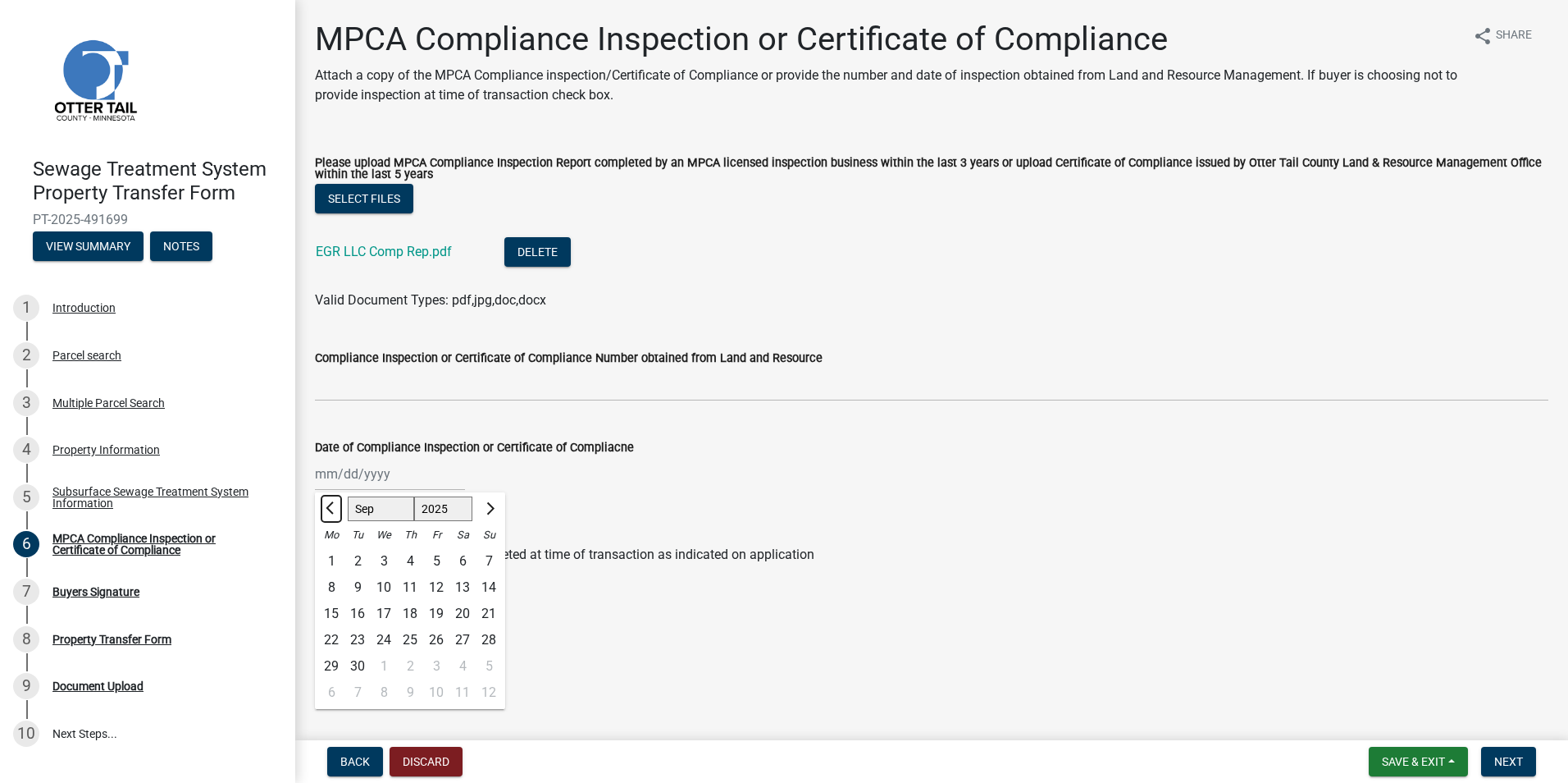
select select "8"
click at [409, 667] on div "28" at bounding box center [410, 666] width 26 height 26
type input "[DATE]"
click at [1513, 760] on span "Next" at bounding box center [1509, 762] width 29 height 14
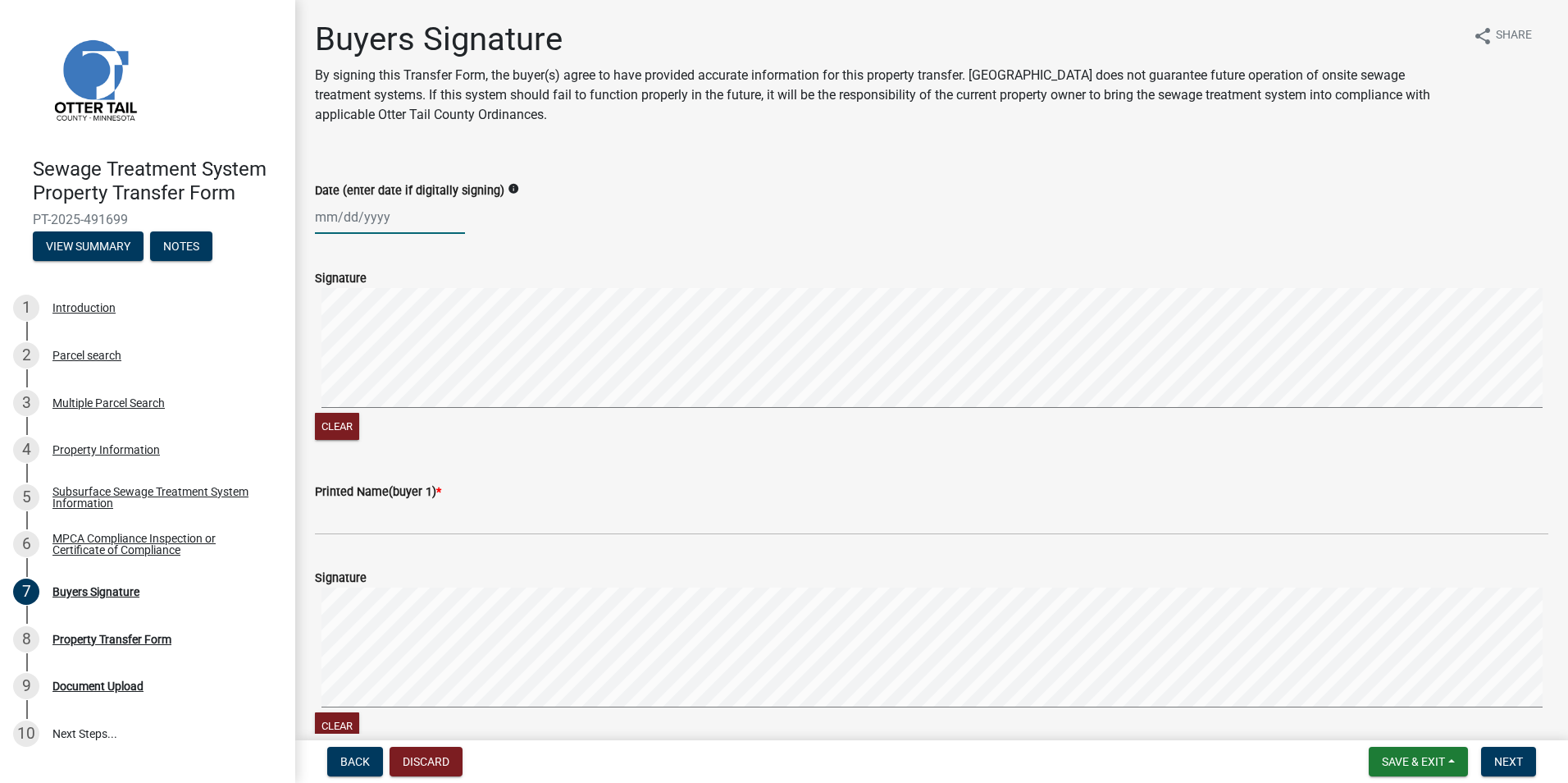
click at [348, 216] on div at bounding box center [390, 217] width 150 height 34
select select "10"
select select "2025"
click at [439, 350] on div "17" at bounding box center [436, 356] width 26 height 26
type input "[DATE]"
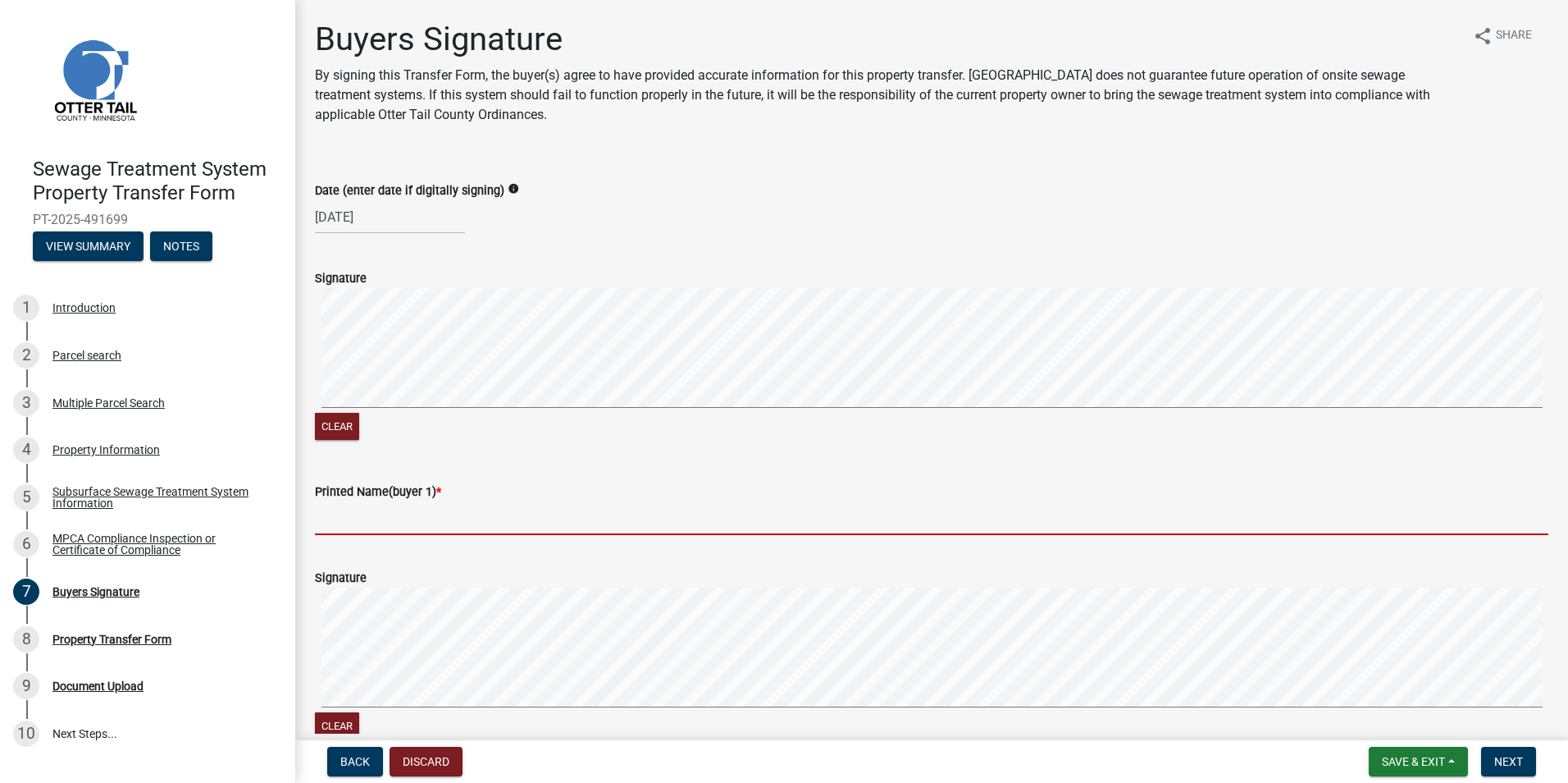
click at [352, 516] on input "Printed Name(buyer 1) *" at bounding box center [931, 518] width 1234 height 34
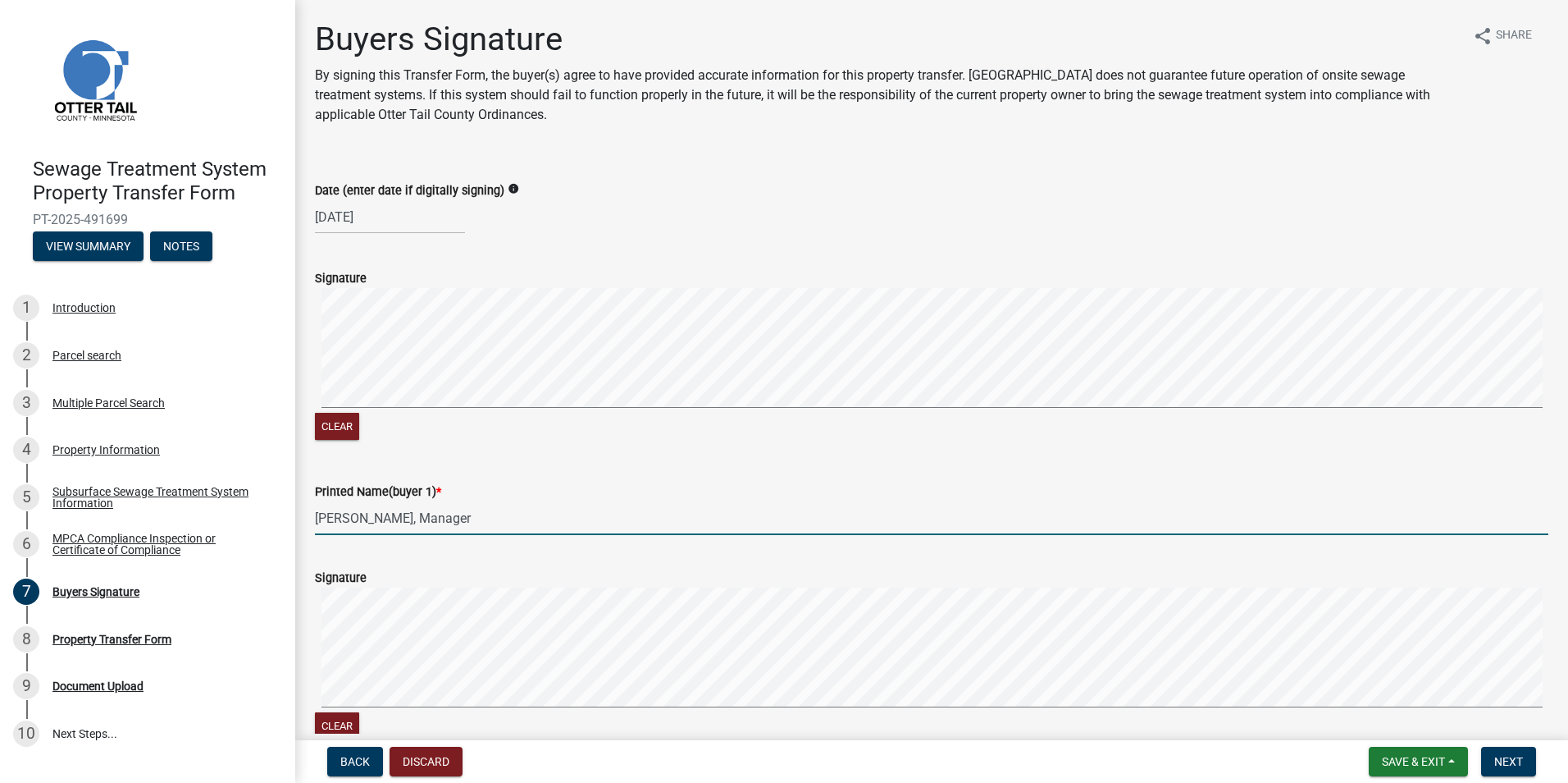
click at [355, 519] on input "[PERSON_NAME], Manager" at bounding box center [931, 518] width 1234 height 34
type input "[PERSON_NAME], Manager"
click at [1504, 755] on span "Next" at bounding box center [1509, 762] width 29 height 14
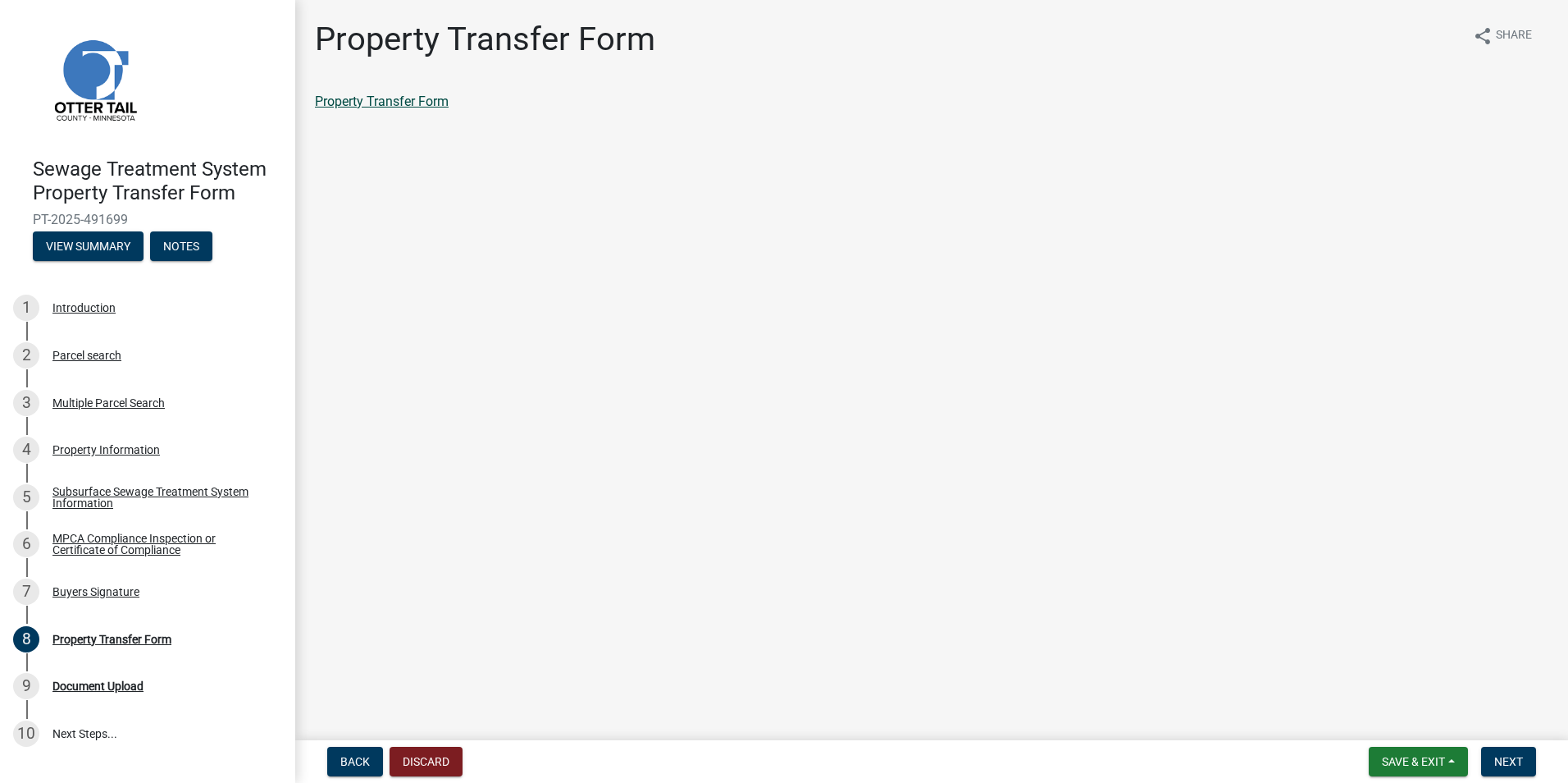
click at [381, 98] on link "Property Transfer Form" at bounding box center [381, 101] width 134 height 15
